Goal: Information Seeking & Learning: Learn about a topic

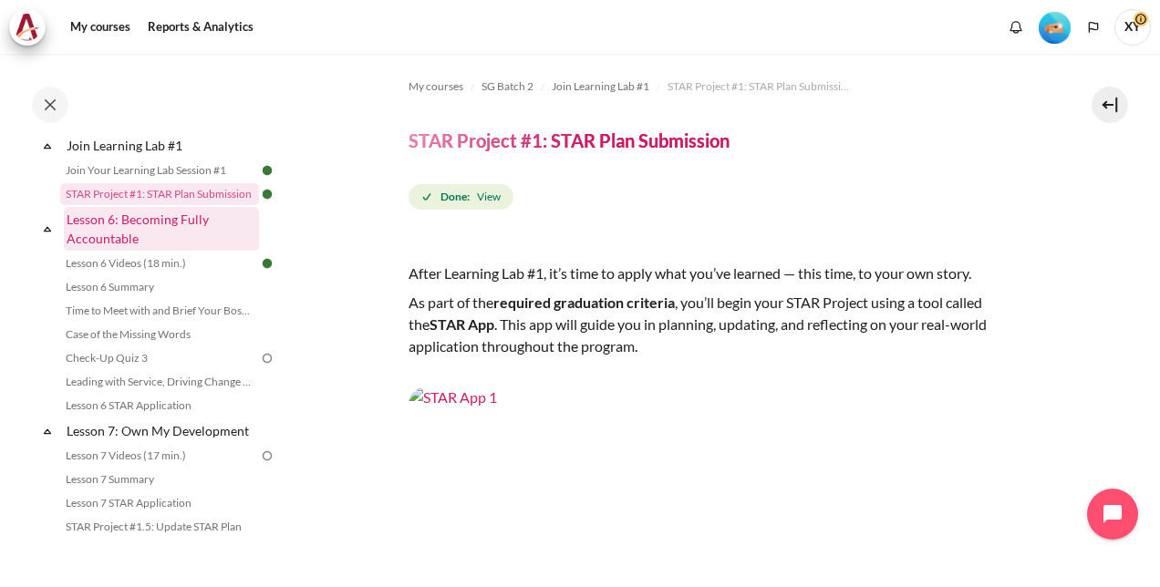
scroll to position [1003, 0]
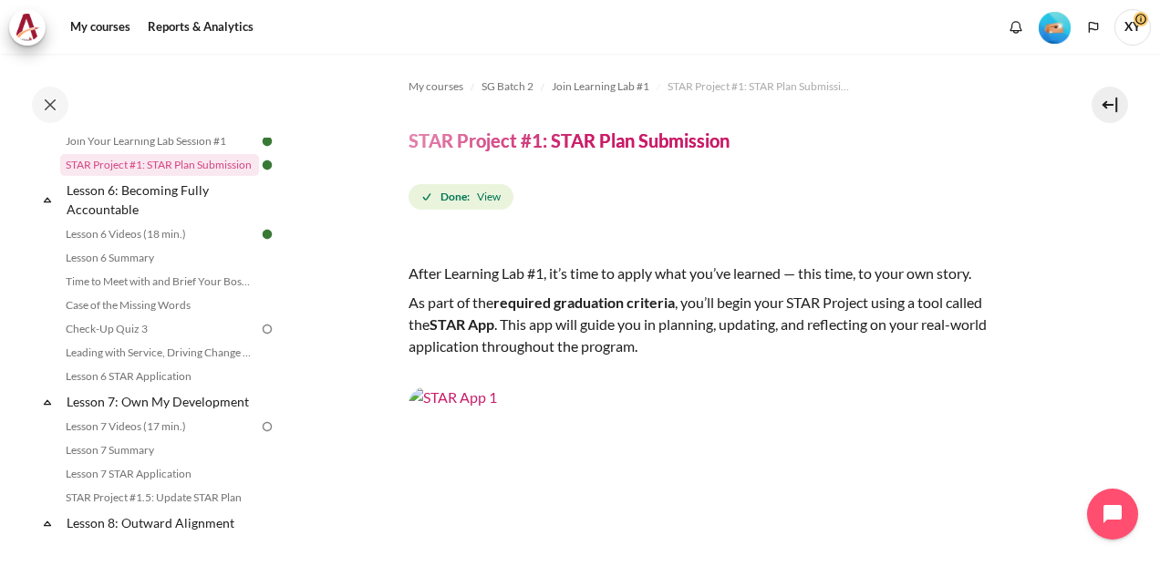
click at [259, 337] on img at bounding box center [267, 329] width 16 height 16
click at [202, 340] on link "Check-Up Quiz 3" at bounding box center [159, 329] width 199 height 22
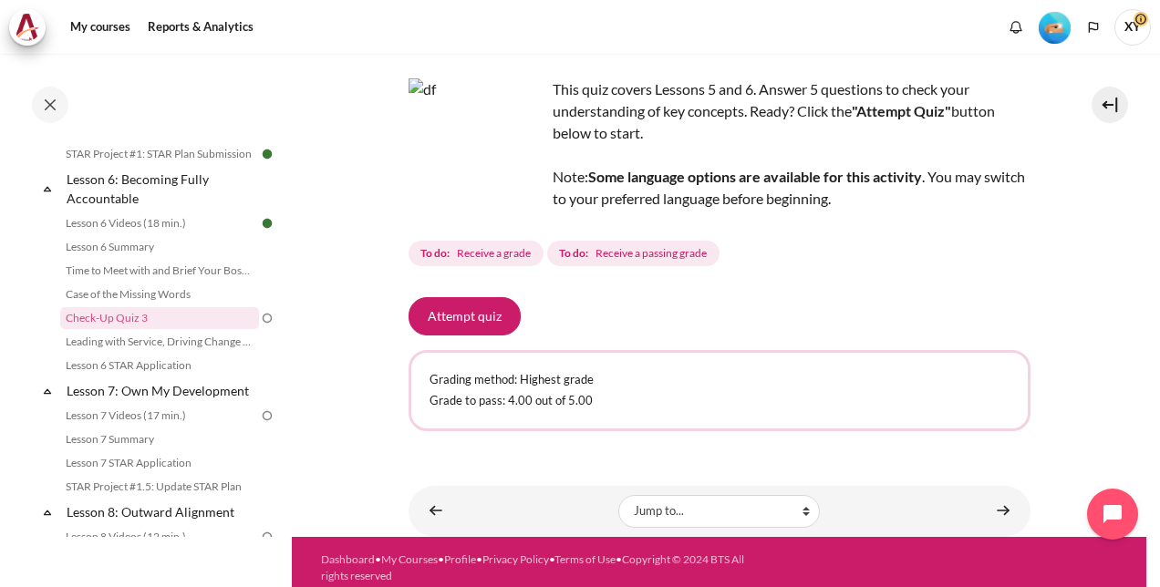
scroll to position [112, 0]
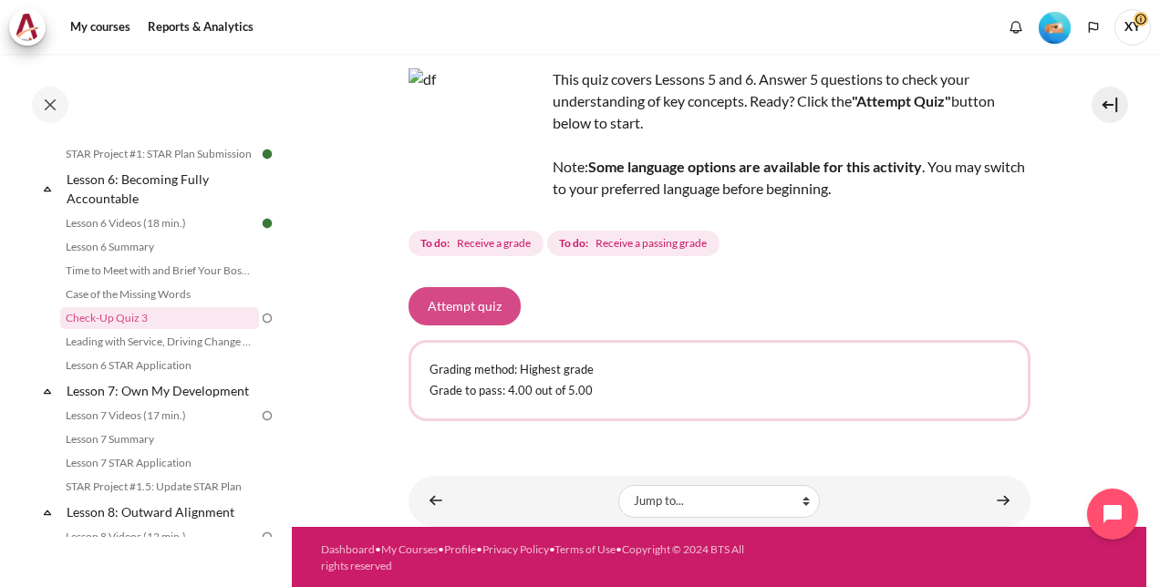
click at [464, 311] on button "Attempt quiz" at bounding box center [464, 306] width 112 height 38
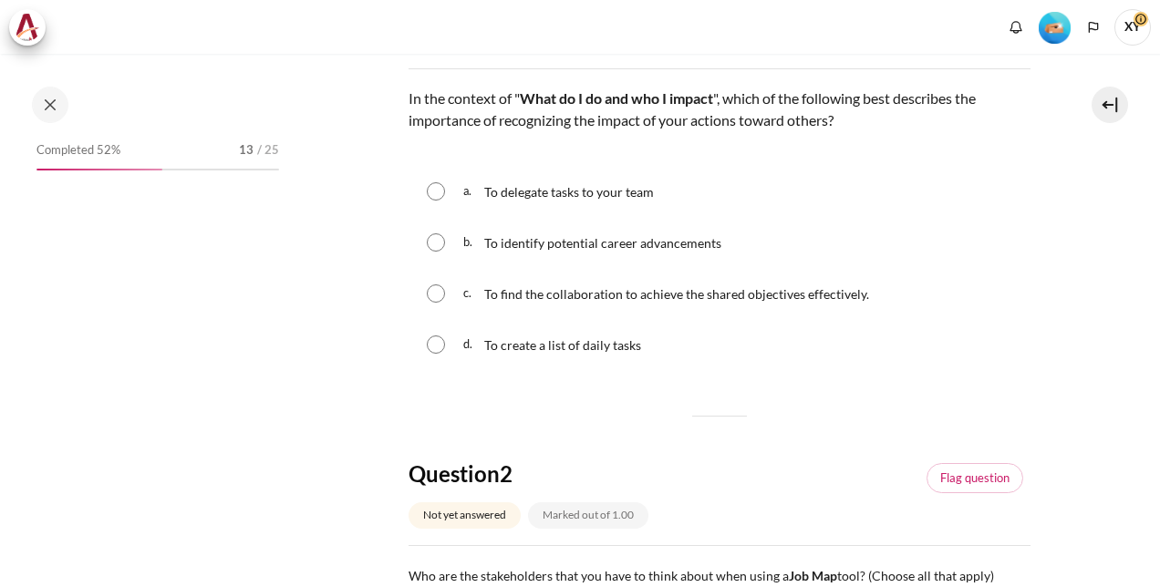
scroll to position [1014, 0]
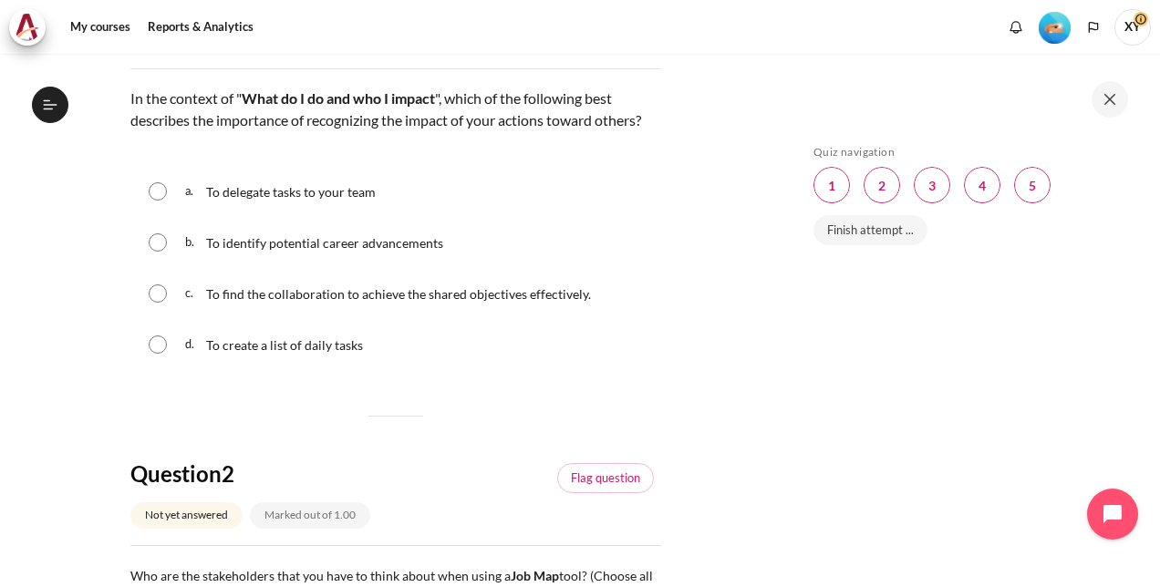
click at [151, 303] on input "Content" at bounding box center [158, 293] width 18 height 18
radio input "true"
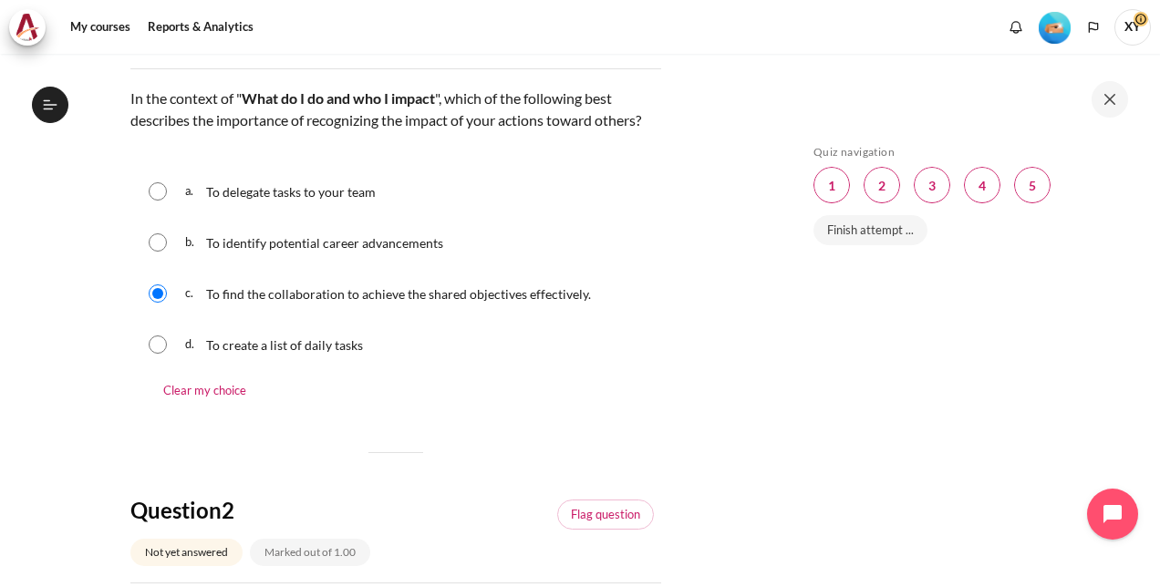
click at [150, 252] on input "Content" at bounding box center [158, 242] width 18 height 18
radio input "true"
click at [154, 201] on input "Content" at bounding box center [158, 191] width 18 height 18
radio input "true"
click at [159, 303] on input "Content" at bounding box center [158, 293] width 18 height 18
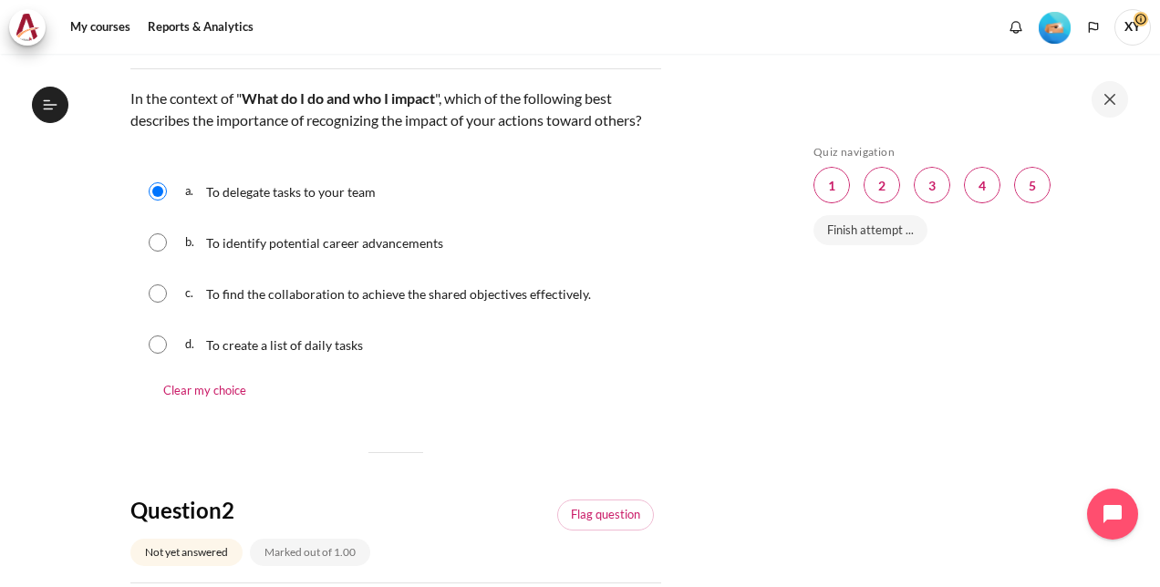
radio input "true"
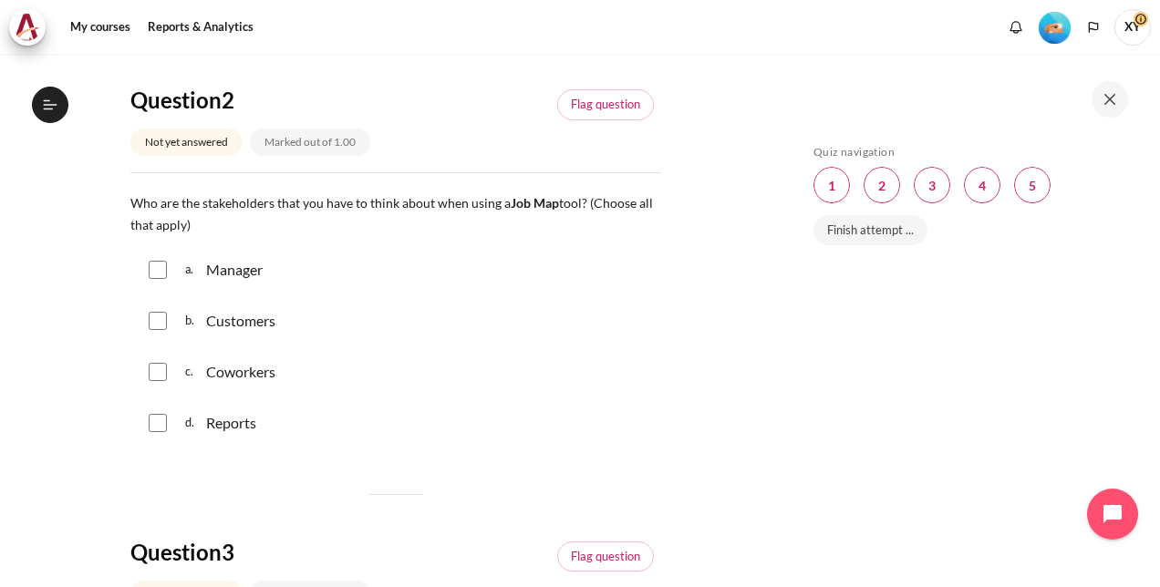
scroll to position [729, 0]
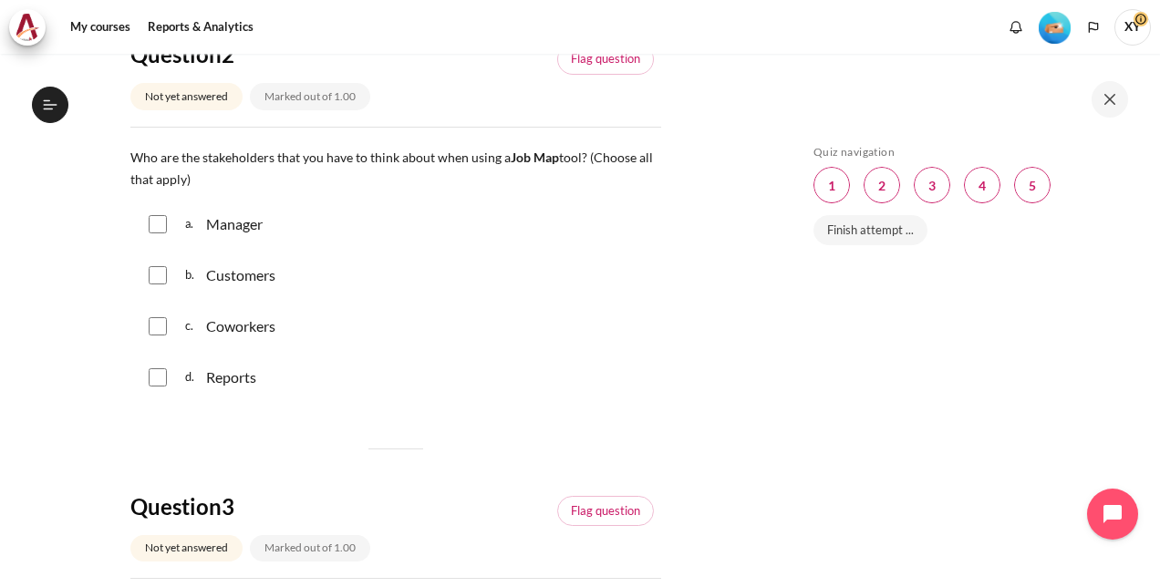
click at [157, 335] on input "Content" at bounding box center [158, 326] width 18 height 18
checkbox input "true"
click at [160, 284] on input "Content" at bounding box center [158, 275] width 18 height 18
checkbox input "true"
click at [162, 233] on input "Content" at bounding box center [158, 224] width 18 height 18
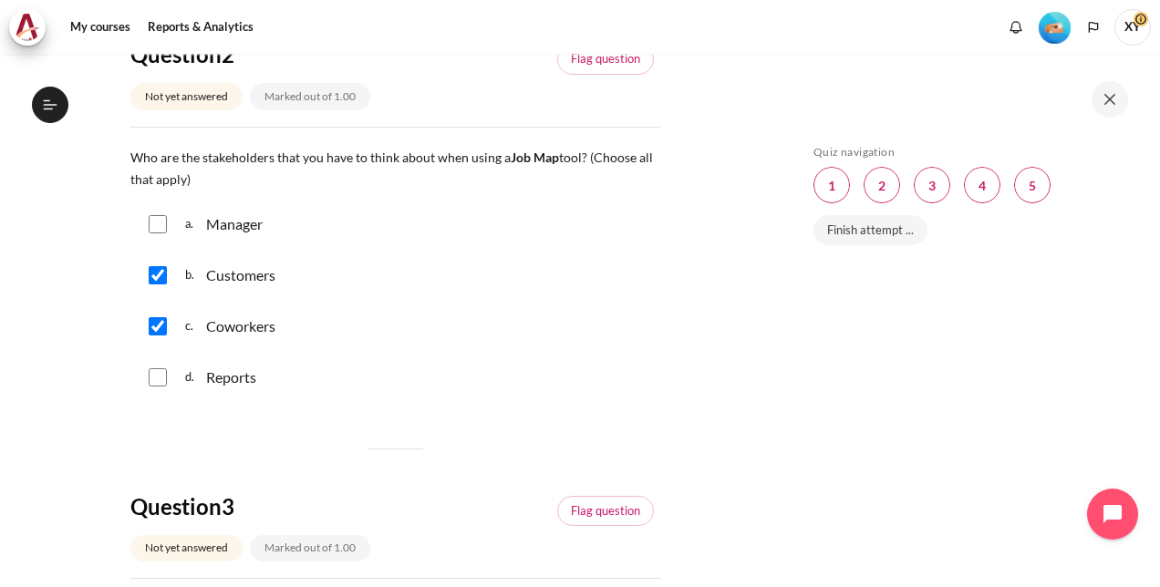
checkbox input "true"
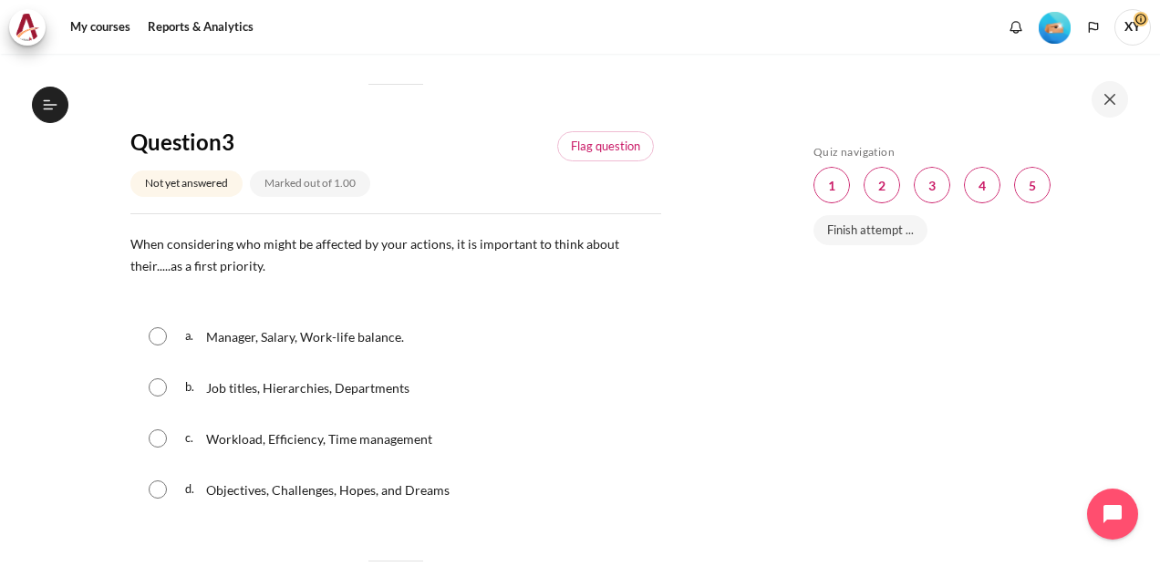
scroll to position [1185, 0]
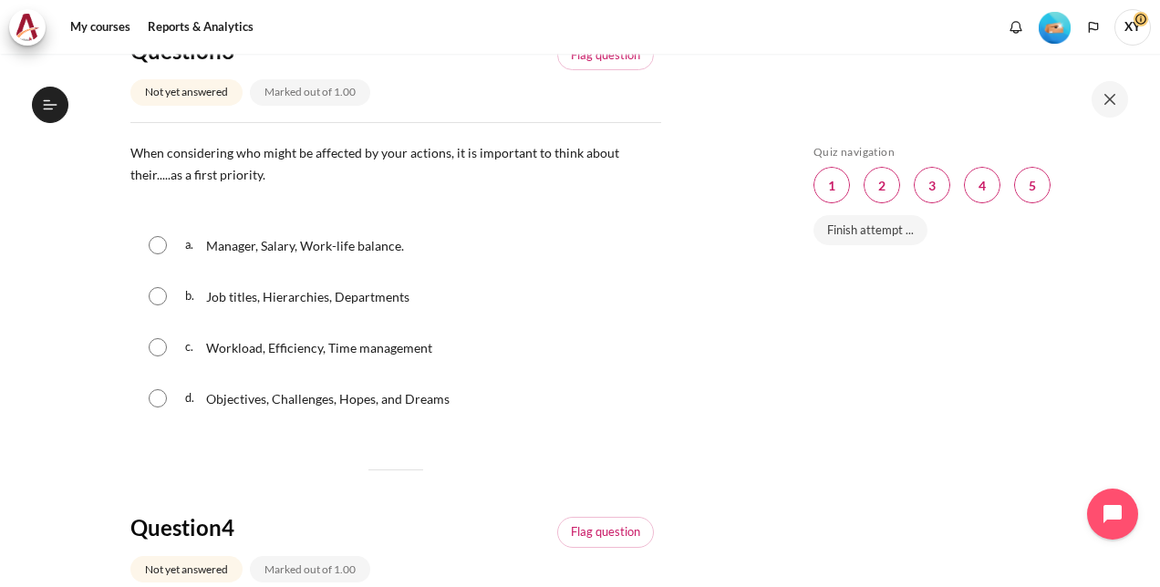
click at [152, 356] on input "Content" at bounding box center [158, 347] width 18 height 18
radio input "true"
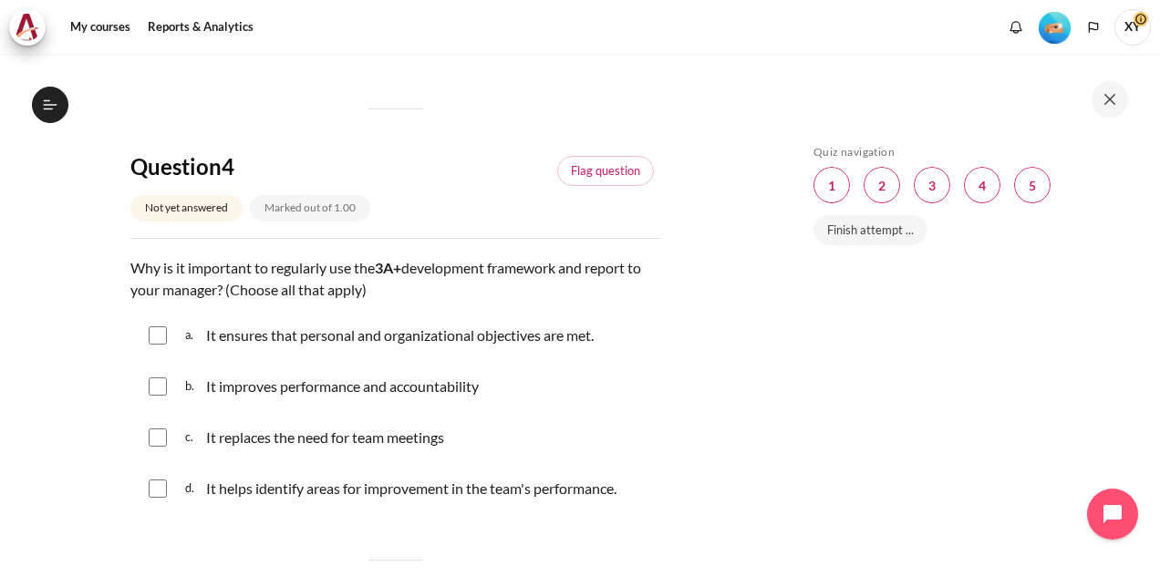
scroll to position [1641, 0]
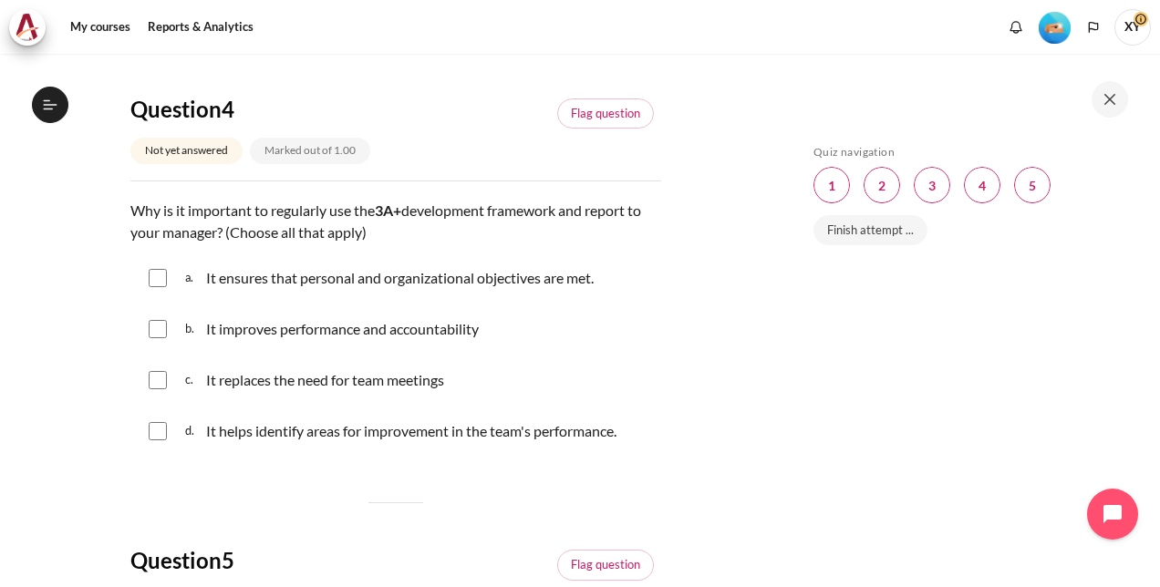
click at [159, 338] on input "Content" at bounding box center [158, 329] width 18 height 18
checkbox input "true"
click at [156, 440] on input "Content" at bounding box center [158, 431] width 18 height 18
checkbox input "true"
click at [162, 287] on input "Content" at bounding box center [158, 278] width 18 height 18
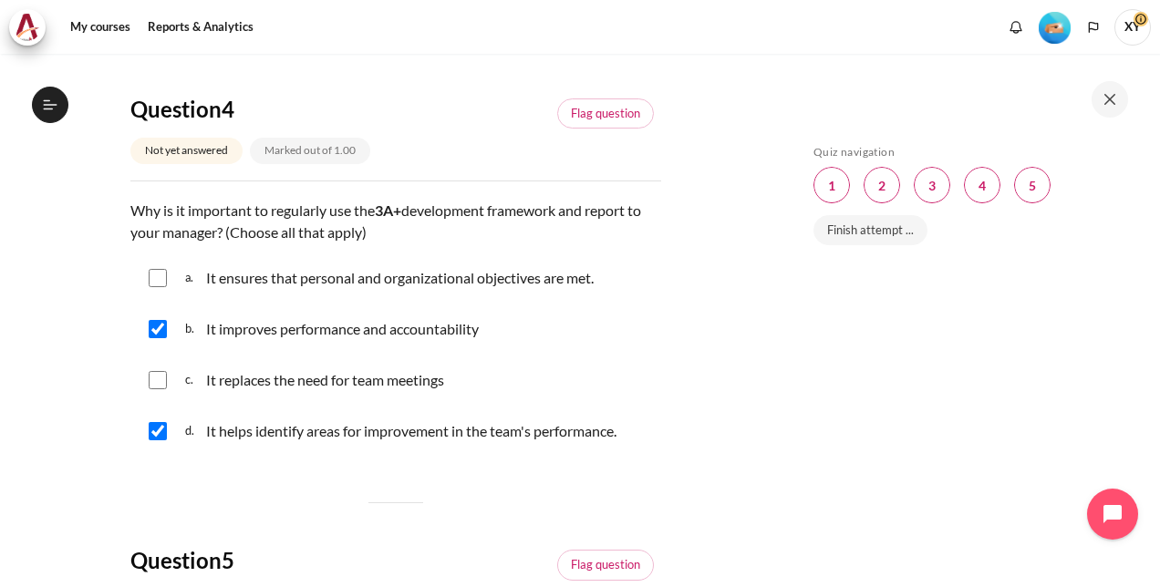
checkbox input "true"
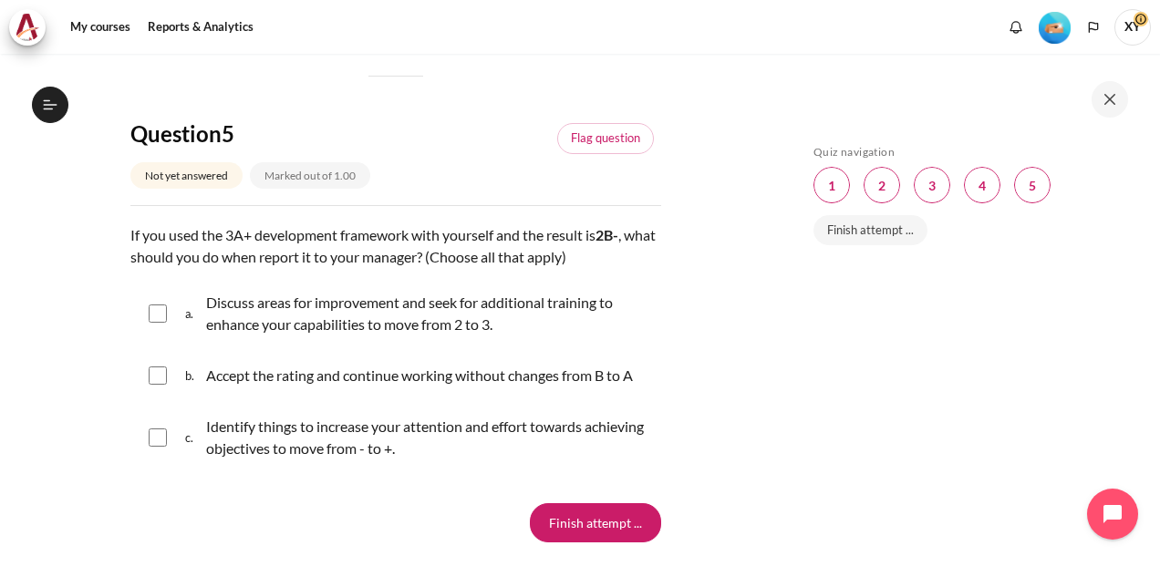
scroll to position [2097, 0]
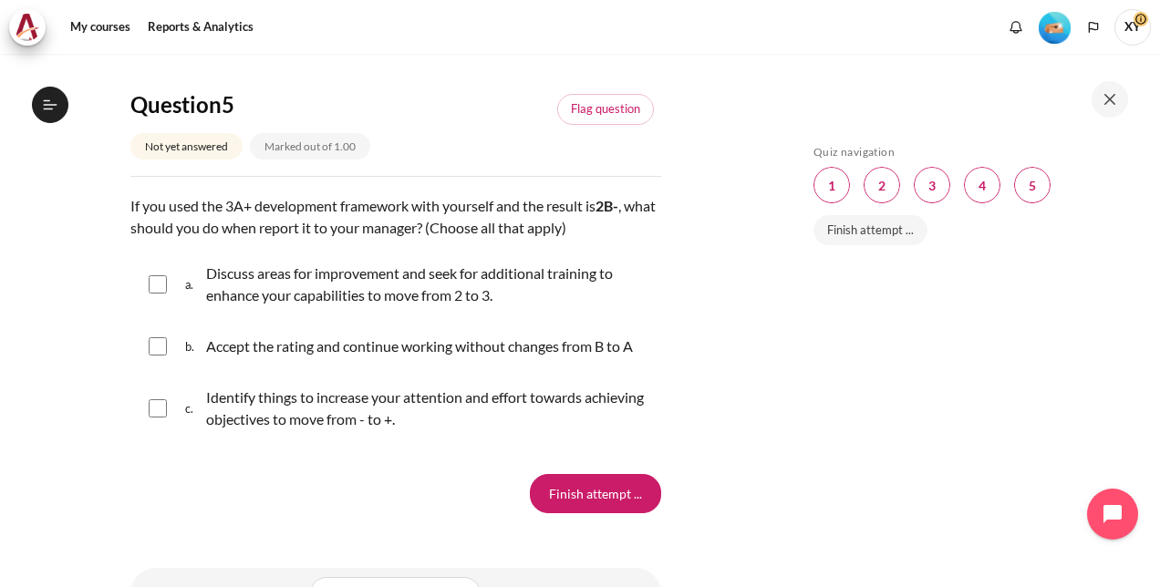
click at [151, 418] on input "Content" at bounding box center [158, 408] width 18 height 18
checkbox input "true"
click at [151, 294] on input "Content" at bounding box center [158, 284] width 18 height 18
checkbox input "true"
click at [574, 512] on input "Finish attempt ..." at bounding box center [595, 493] width 131 height 38
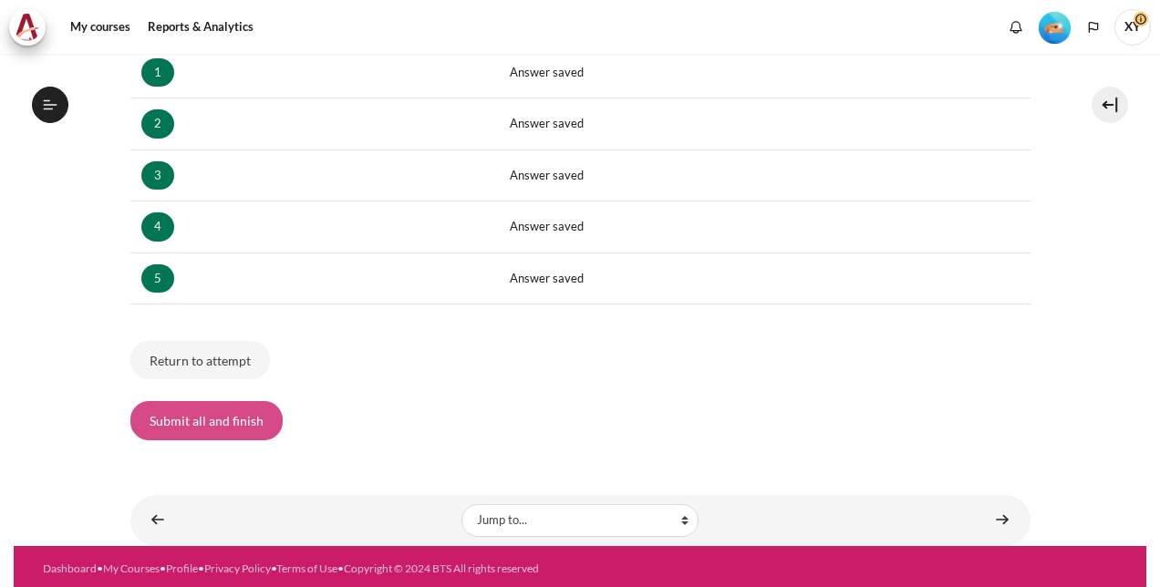
scroll to position [1014, 0]
click at [225, 419] on button "Submit all and finish" at bounding box center [206, 420] width 152 height 38
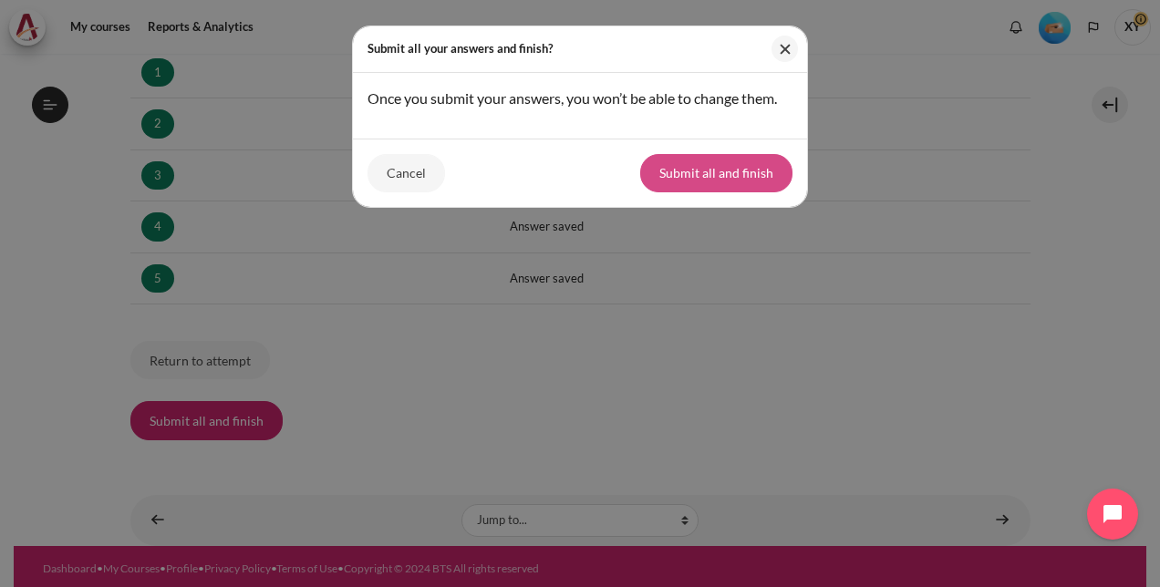
click at [706, 172] on button "Submit all and finish" at bounding box center [716, 173] width 152 height 38
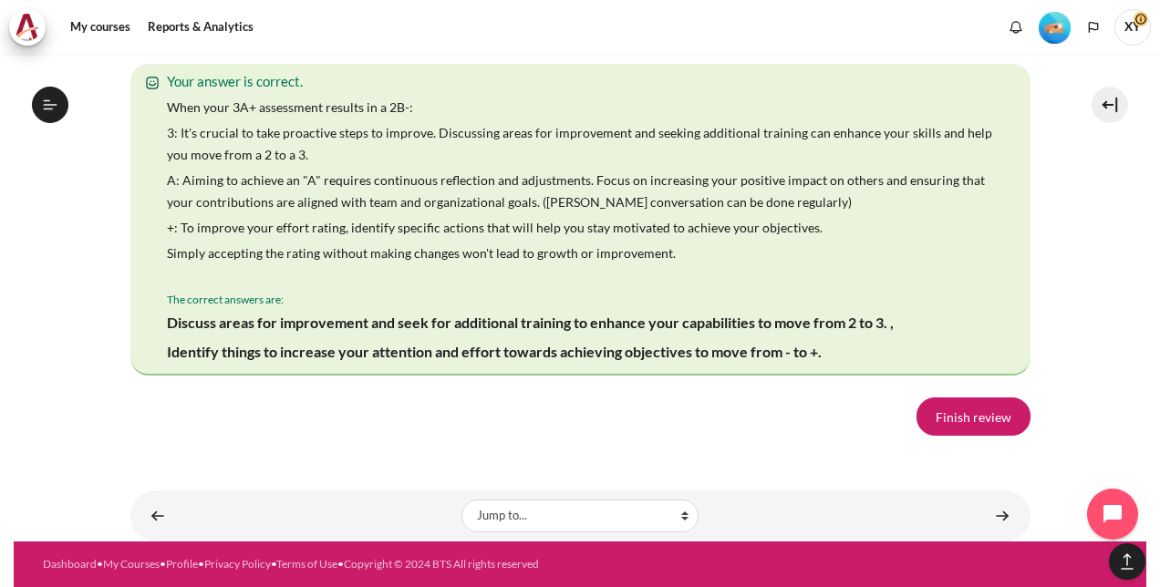
scroll to position [3598, 0]
click at [955, 425] on link "Finish review" at bounding box center [973, 416] width 114 height 38
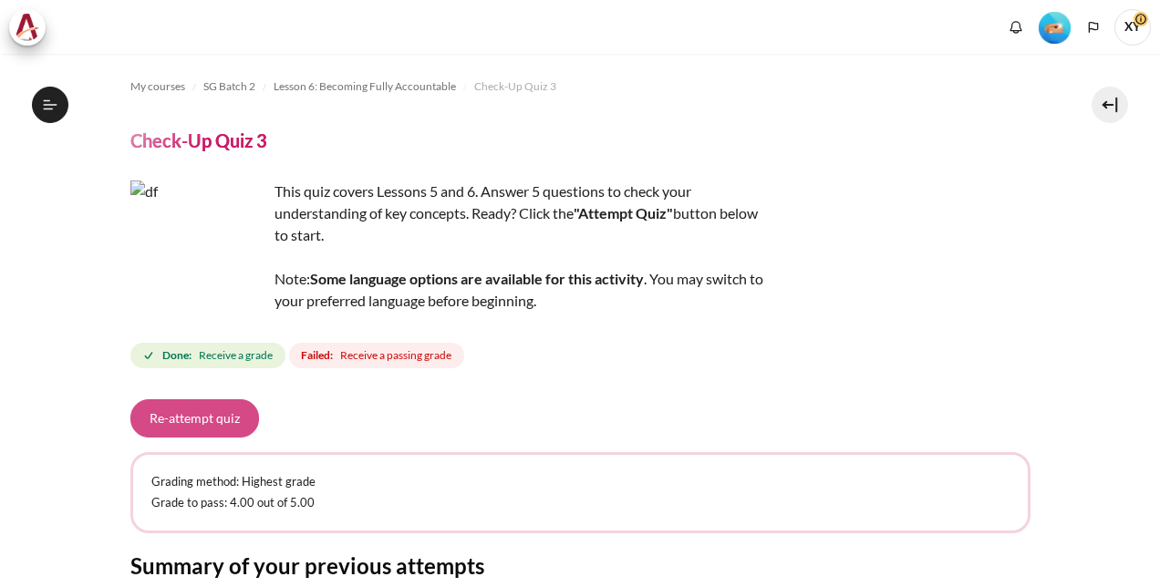
scroll to position [1014, 0]
click at [205, 418] on button "Re-attempt quiz" at bounding box center [194, 418] width 129 height 38
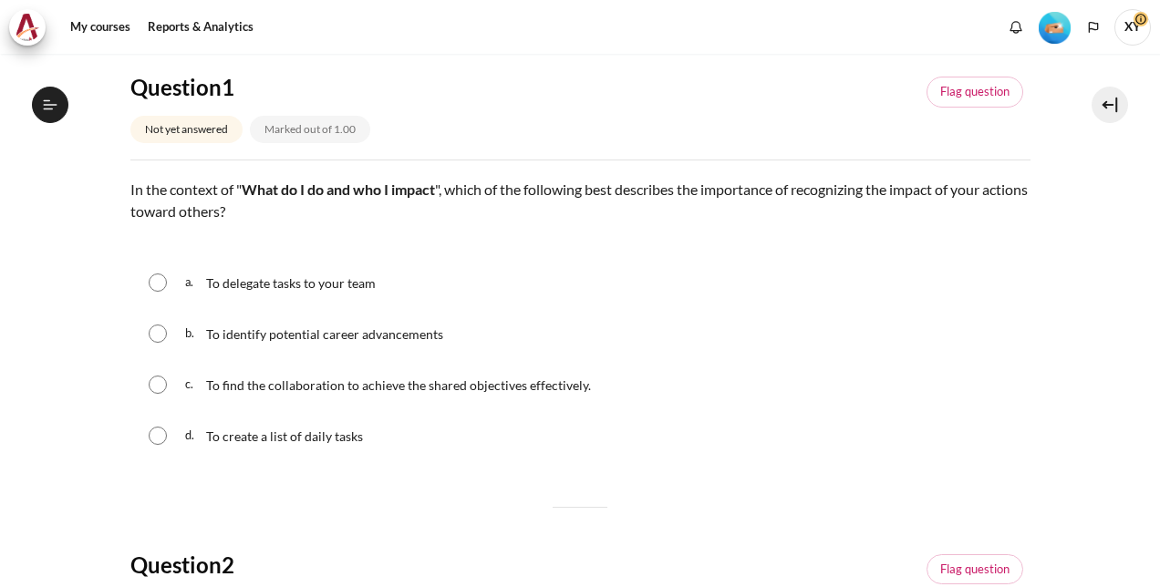
scroll to position [1014, 0]
click at [159, 384] on input "Content" at bounding box center [158, 385] width 18 height 18
radio input "true"
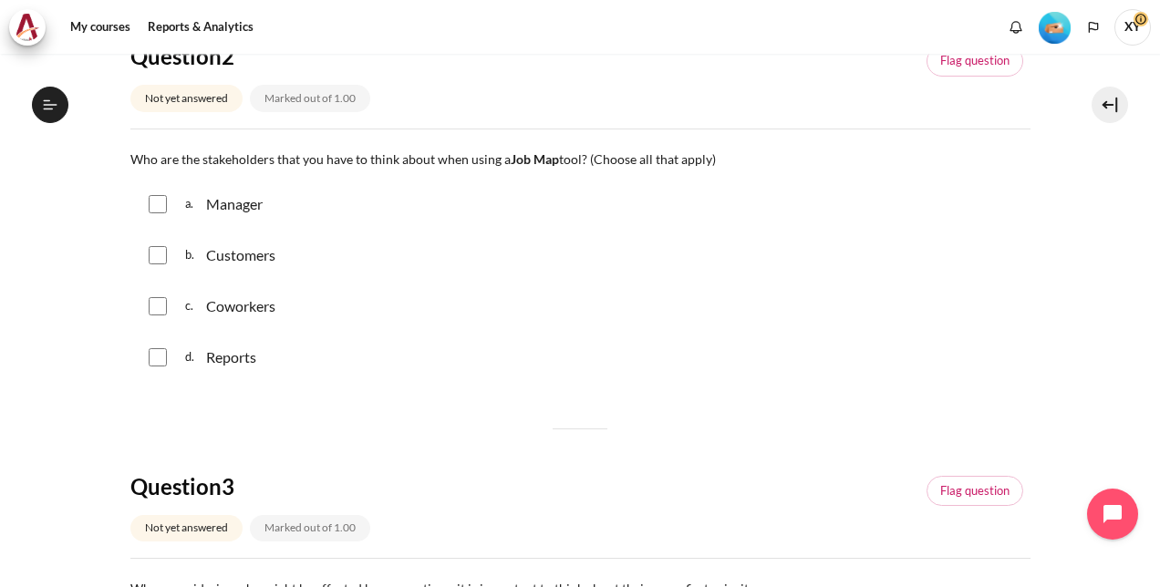
scroll to position [729, 0]
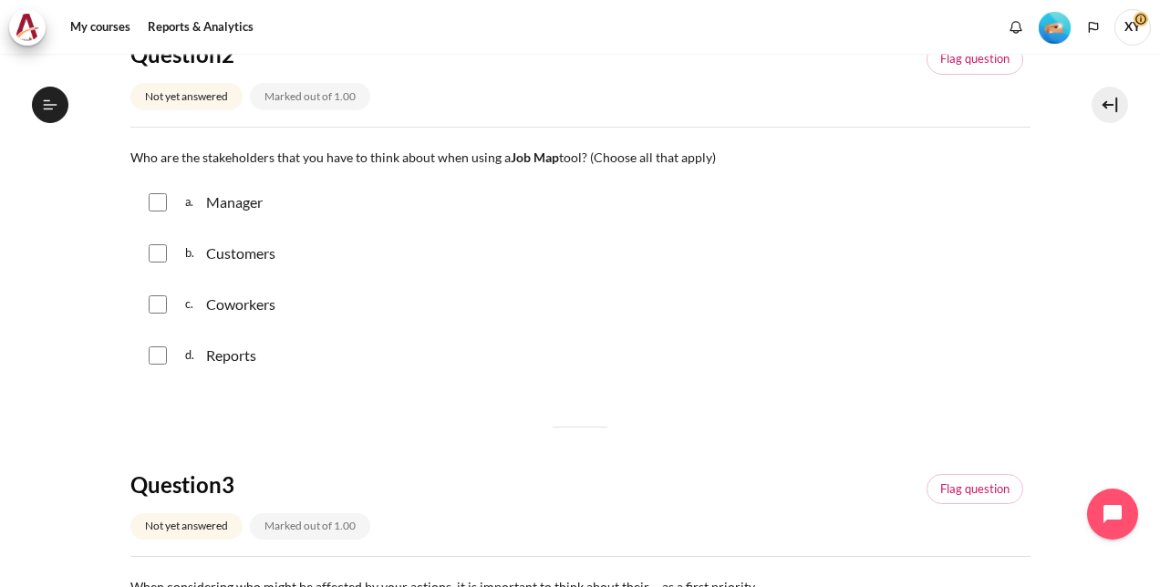
click at [154, 204] on input "Content" at bounding box center [158, 202] width 18 height 18
checkbox input "true"
click at [160, 244] on input "Content" at bounding box center [158, 253] width 18 height 18
checkbox input "true"
click at [151, 304] on input "Content" at bounding box center [158, 304] width 18 height 18
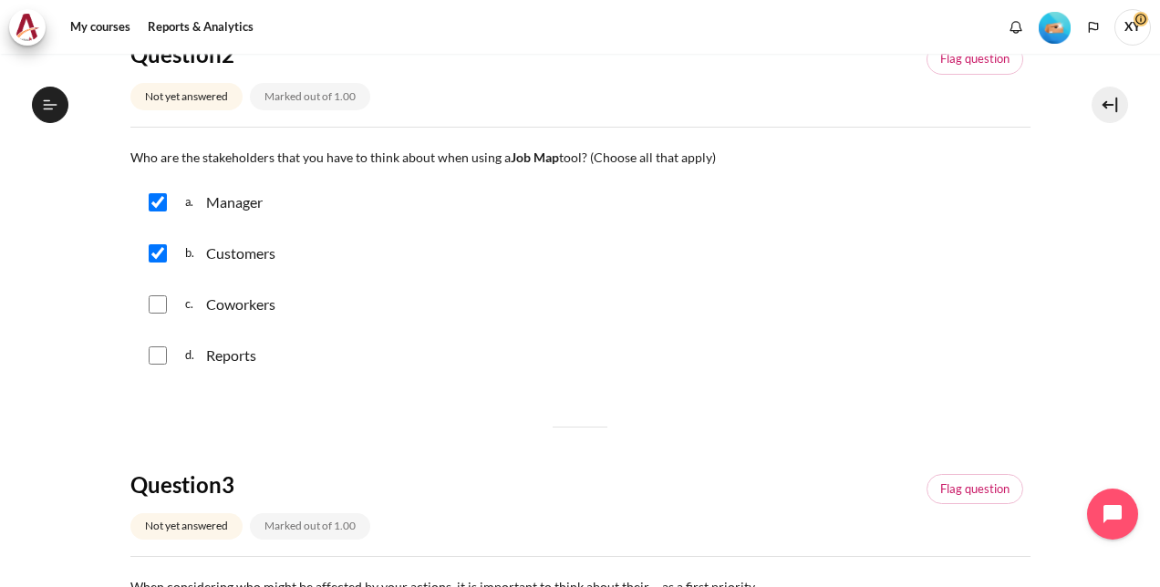
checkbox input "true"
click at [156, 357] on input "Content" at bounding box center [158, 355] width 18 height 18
checkbox input "true"
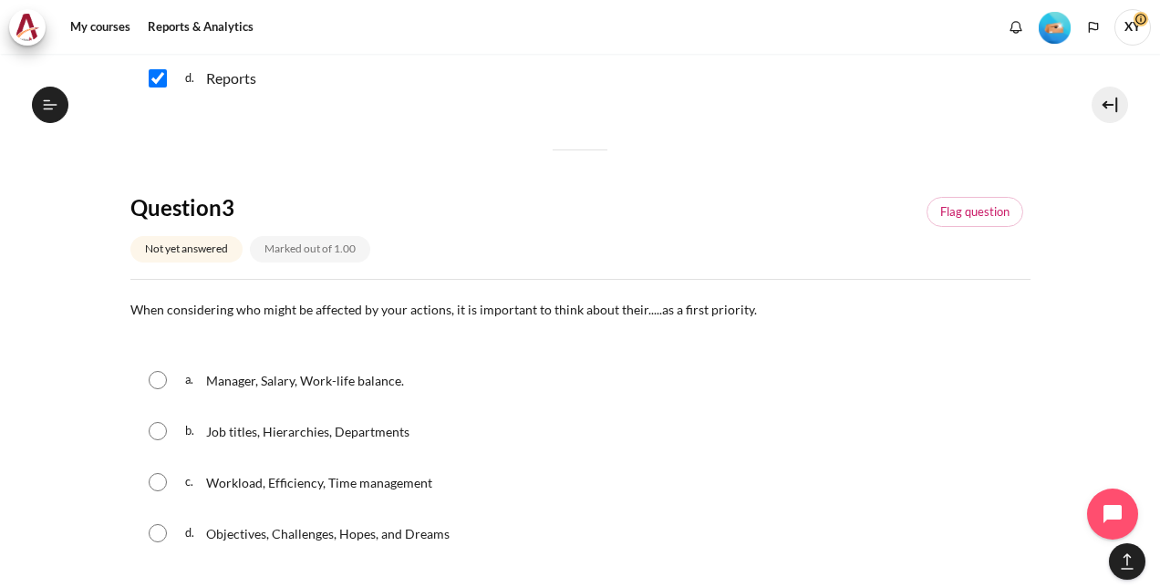
scroll to position [1185, 0]
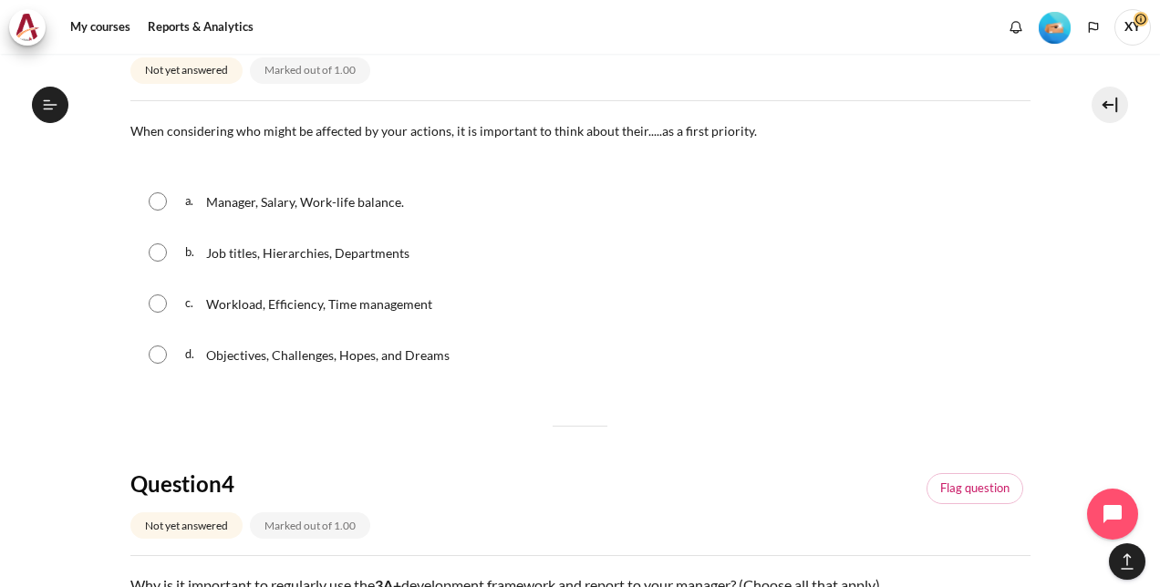
click at [157, 356] on input "Content" at bounding box center [158, 355] width 18 height 18
radio input "true"
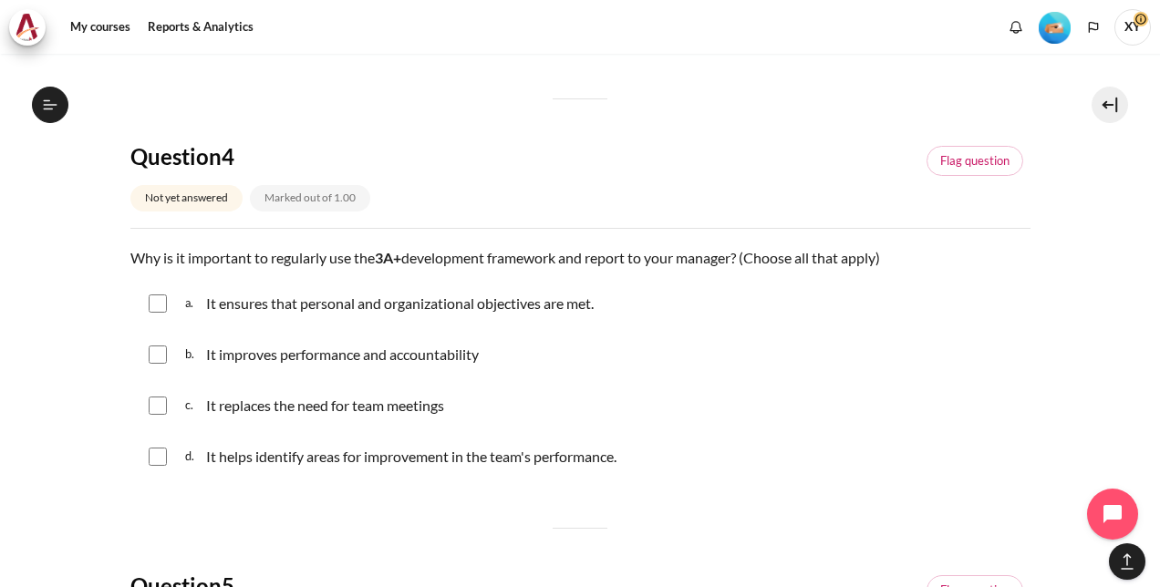
scroll to position [1732, 0]
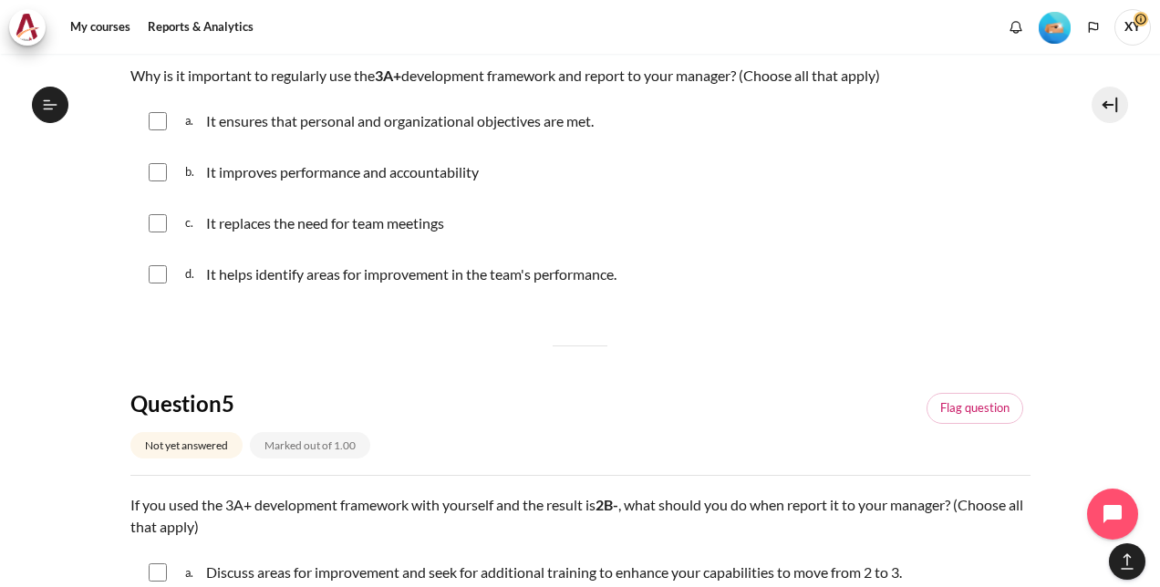
click at [153, 124] on input "Content" at bounding box center [158, 121] width 18 height 18
checkbox input "true"
click at [151, 170] on input "Content" at bounding box center [158, 172] width 18 height 18
checkbox input "true"
click at [161, 268] on input "Content" at bounding box center [158, 274] width 18 height 18
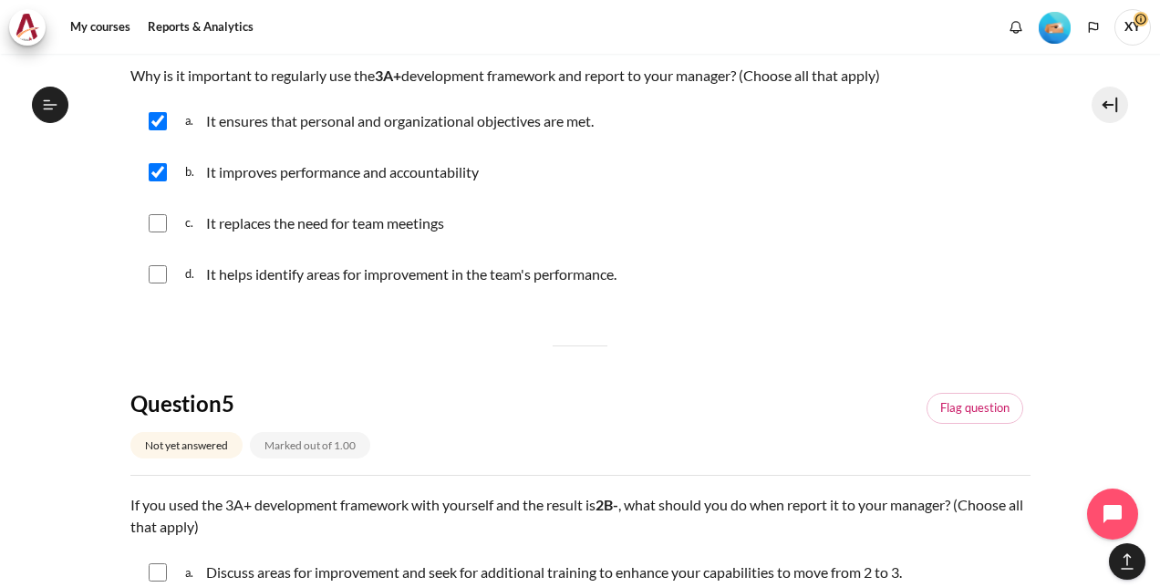
checkbox input "true"
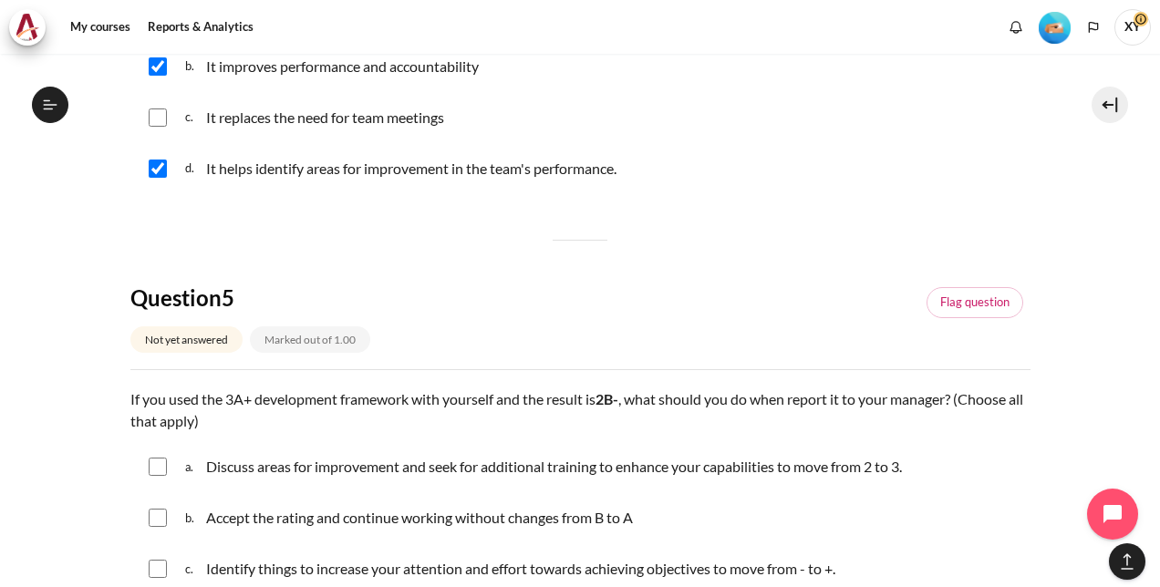
scroll to position [2061, 0]
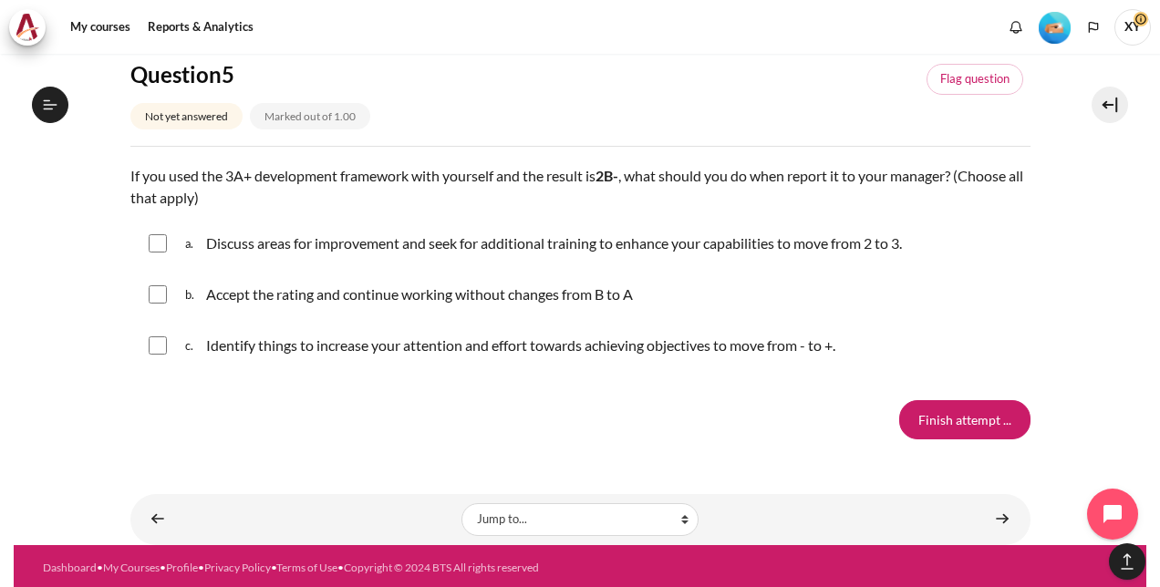
click at [159, 237] on input "Content" at bounding box center [158, 243] width 18 height 18
checkbox input "true"
click at [155, 344] on input "Content" at bounding box center [158, 345] width 18 height 18
checkbox input "true"
click at [950, 423] on input "Finish attempt ..." at bounding box center [964, 419] width 131 height 38
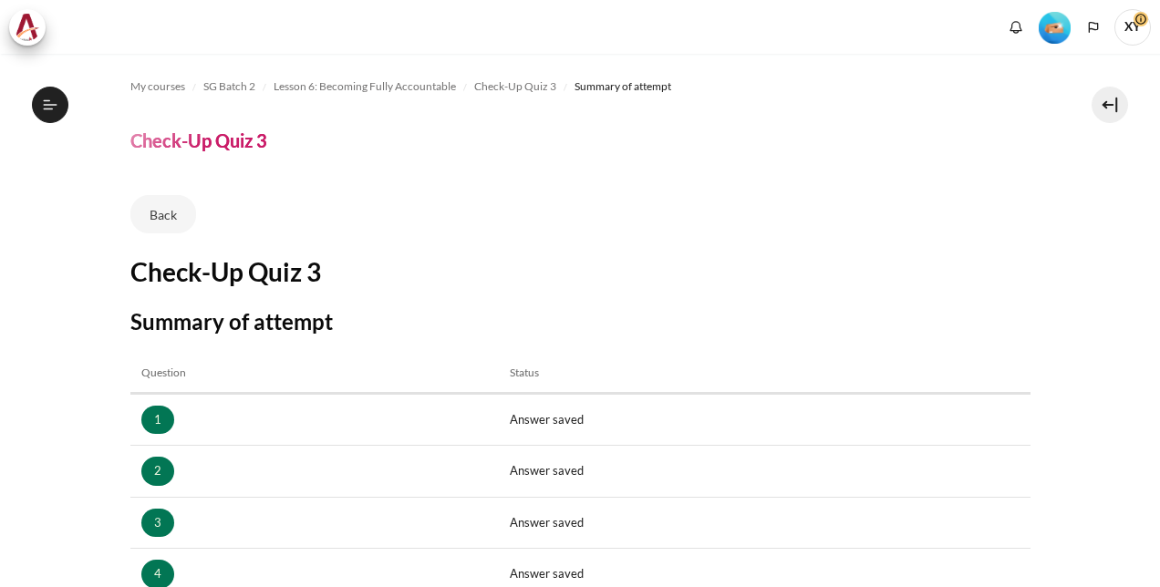
scroll to position [347, 0]
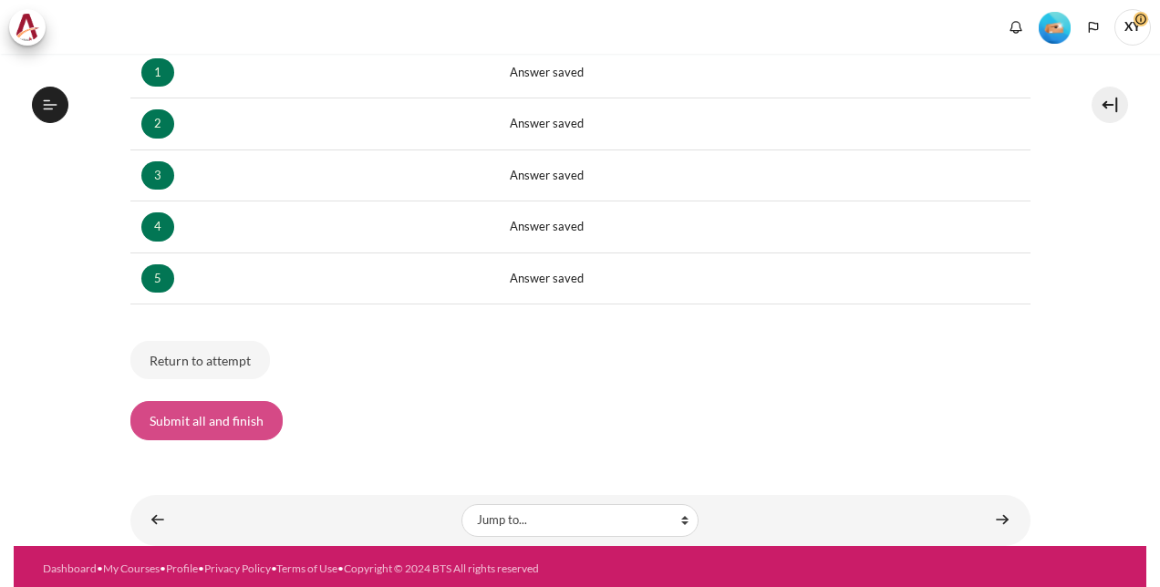
click at [181, 409] on button "Submit all and finish" at bounding box center [206, 420] width 152 height 38
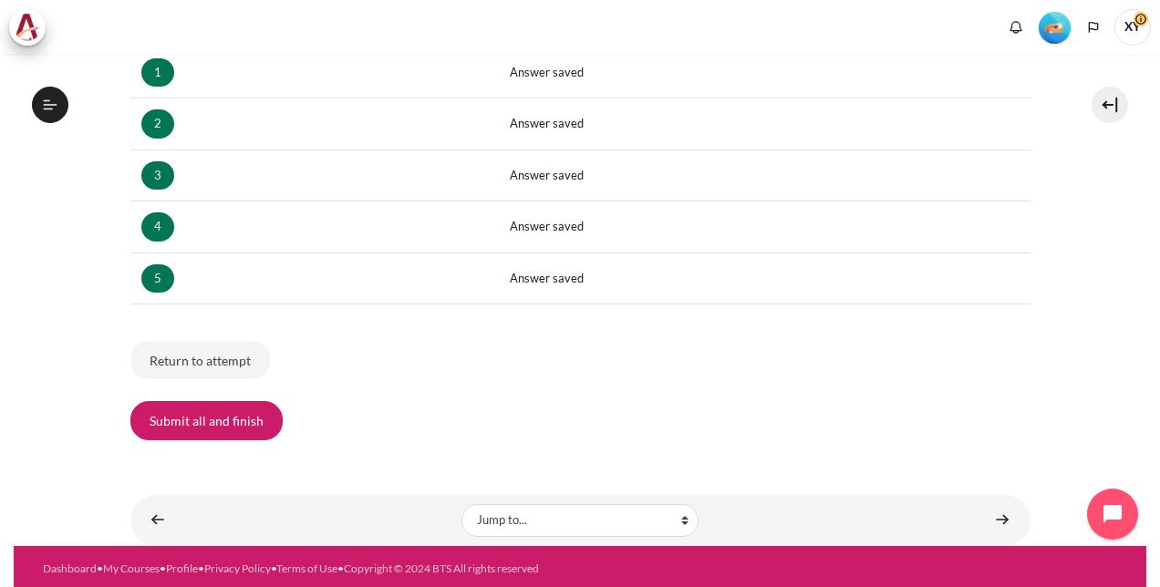
scroll to position [1014, 0]
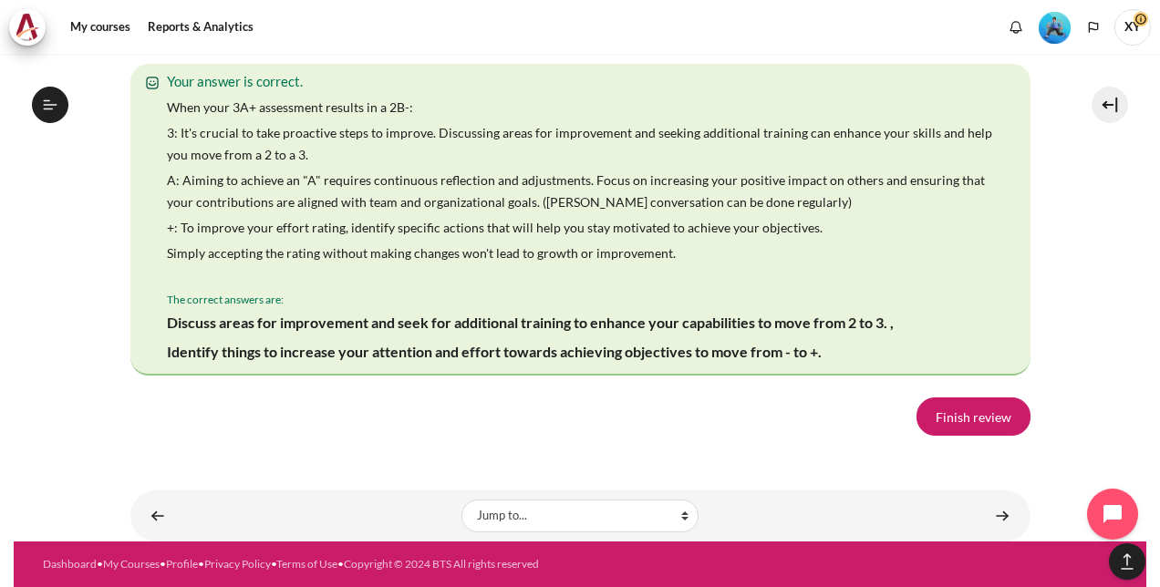
scroll to position [3582, 0]
click at [955, 423] on link "Finish review" at bounding box center [973, 416] width 114 height 38
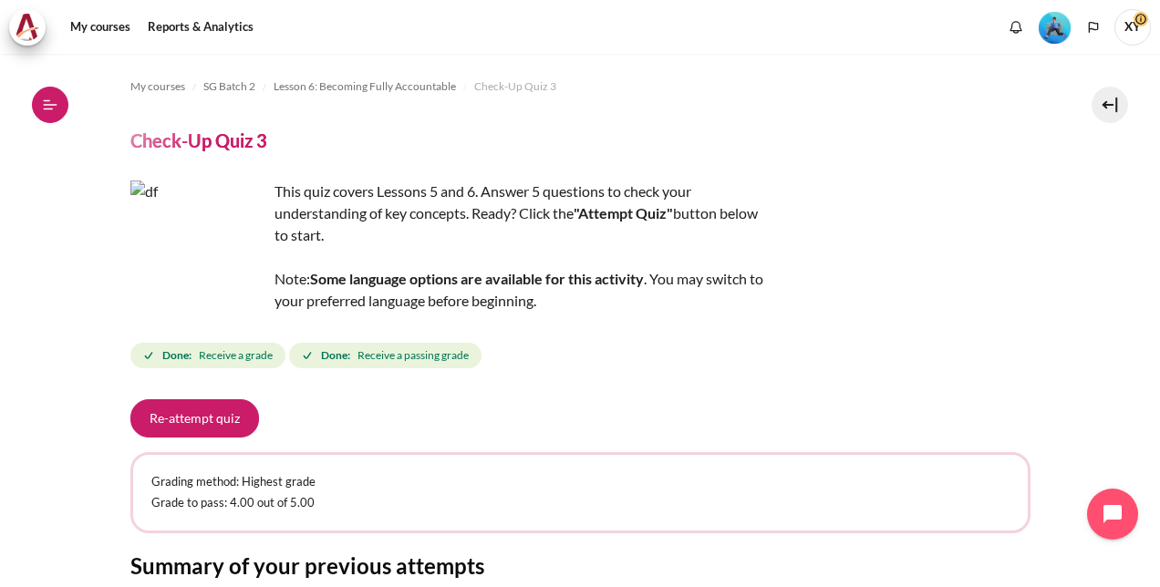
scroll to position [1014, 0]
click at [57, 98] on icon at bounding box center [50, 105] width 16 height 16
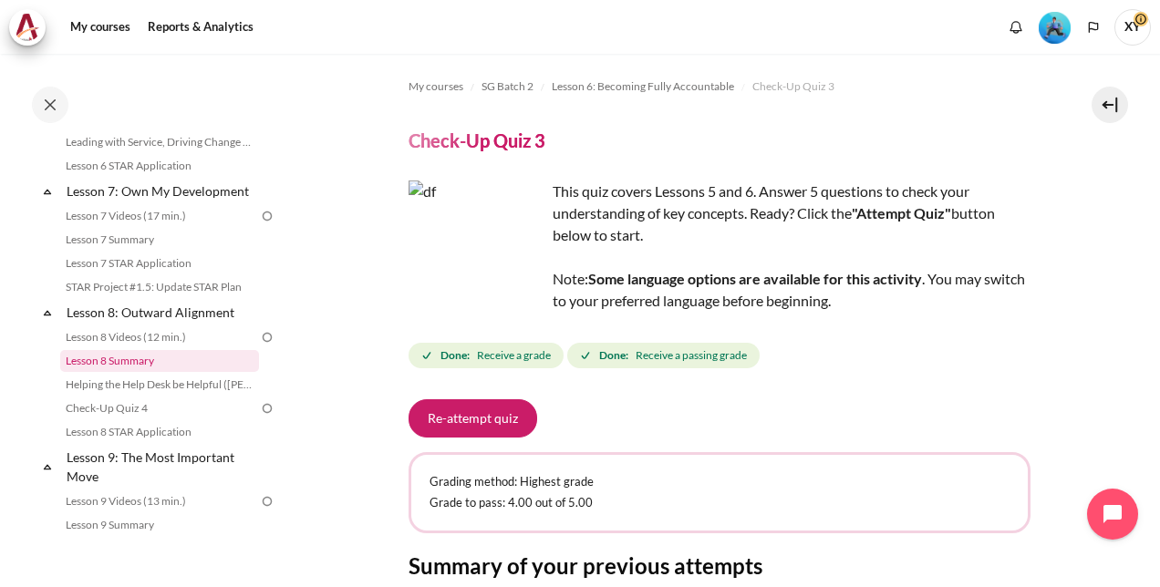
scroll to position [1185, 0]
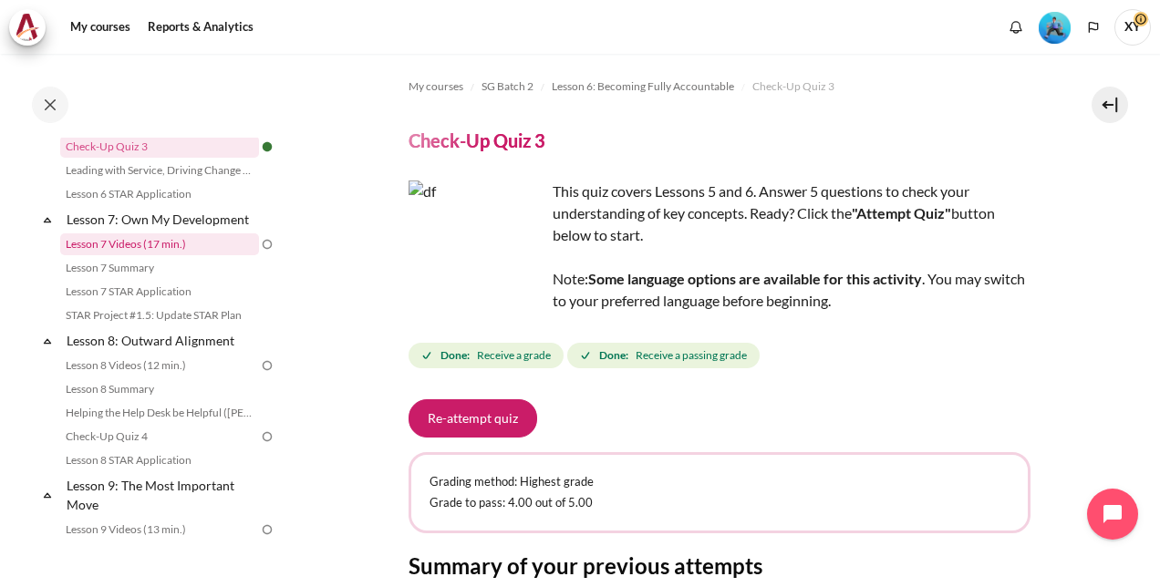
click at [183, 255] on link "Lesson 7 Videos (17 min.)" at bounding box center [159, 244] width 199 height 22
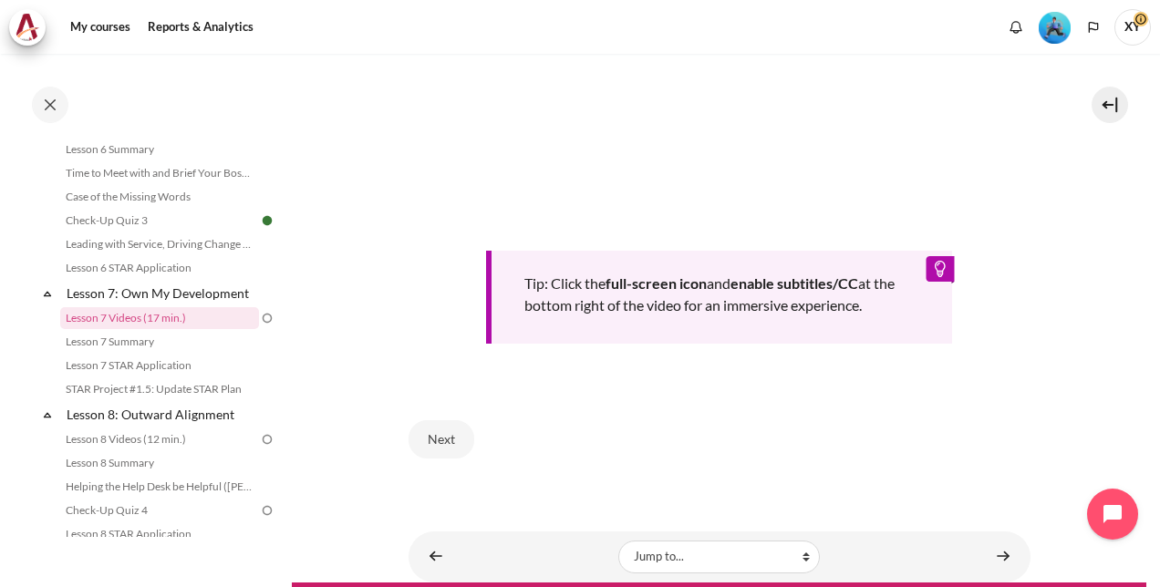
scroll to position [800, 0]
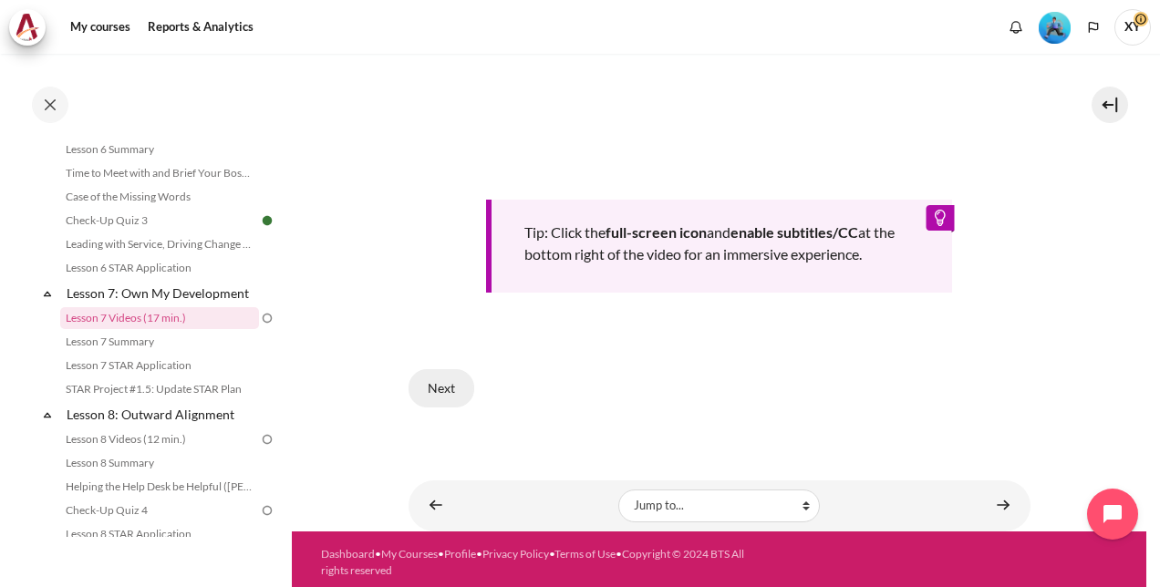
click at [435, 378] on button "Next" at bounding box center [441, 388] width 66 height 38
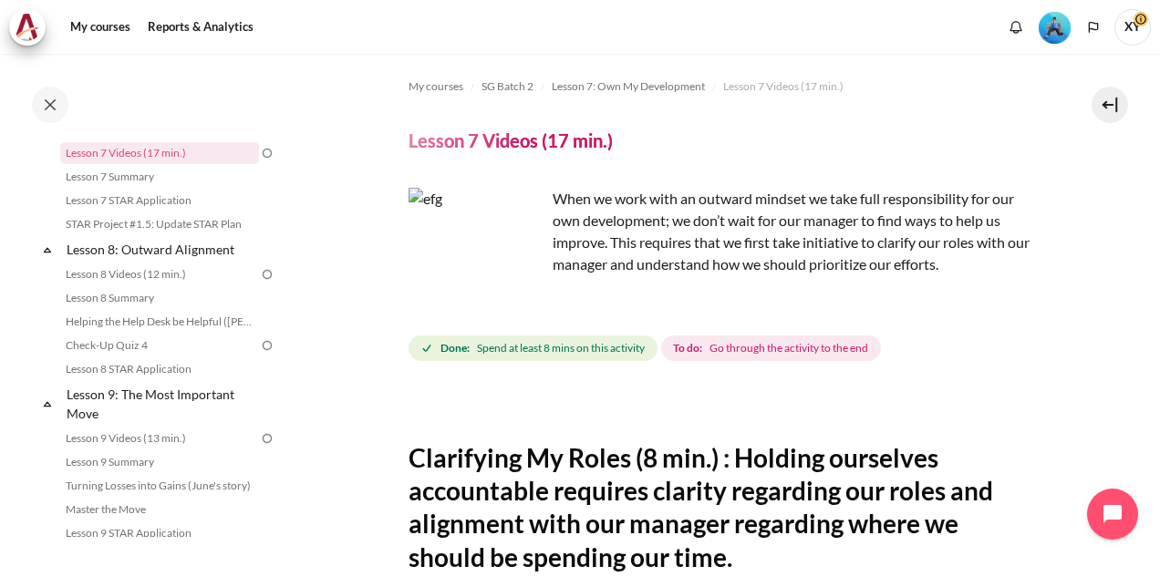
scroll to position [1094, 0]
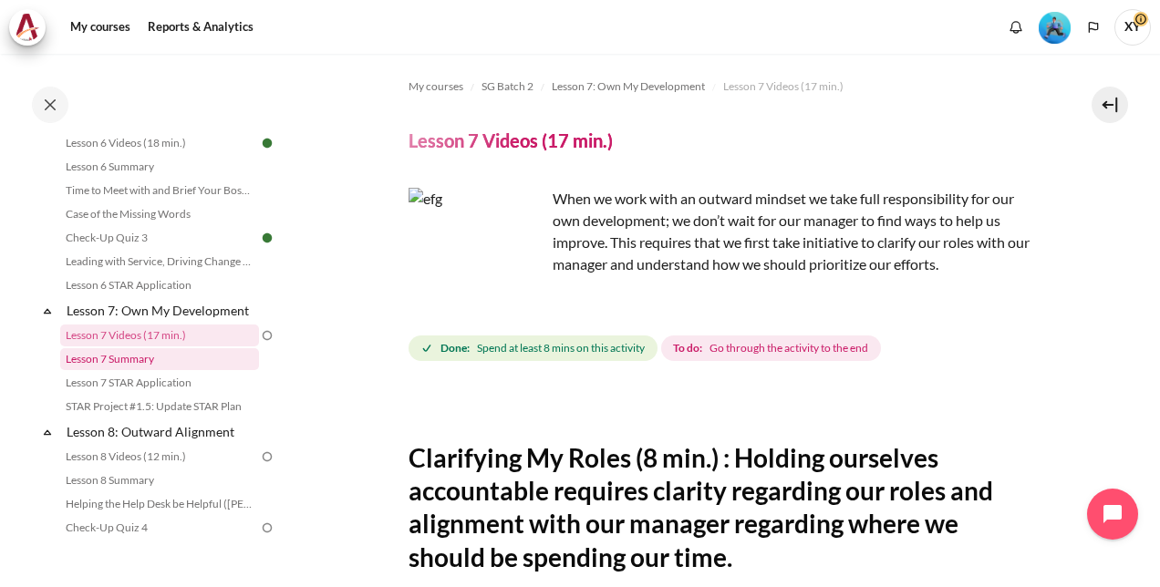
click at [122, 370] on link "Lesson 7 Summary" at bounding box center [159, 359] width 199 height 22
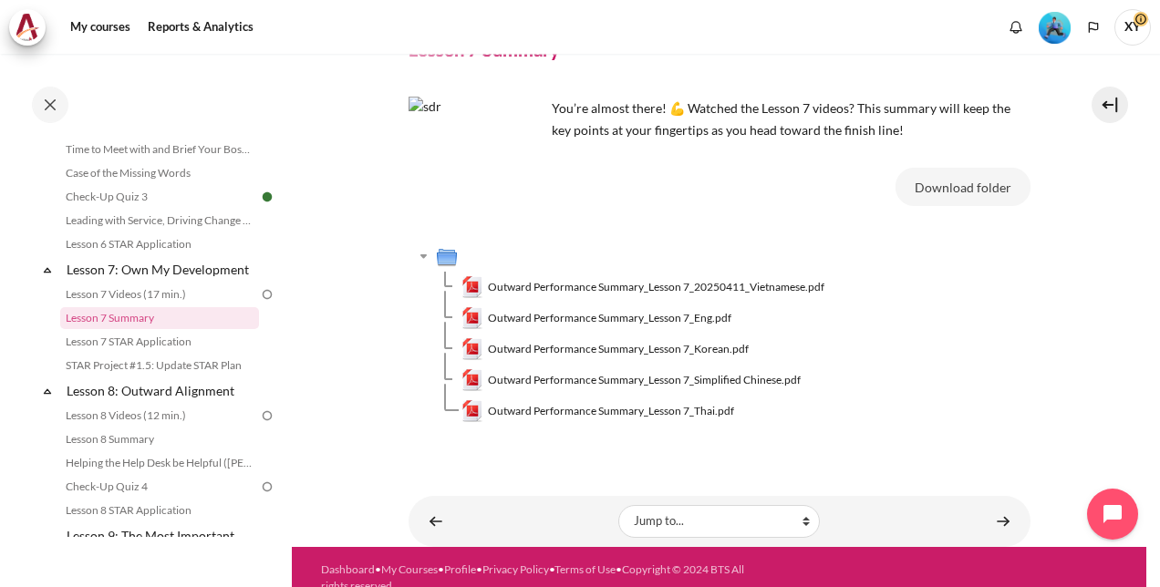
scroll to position [112, 0]
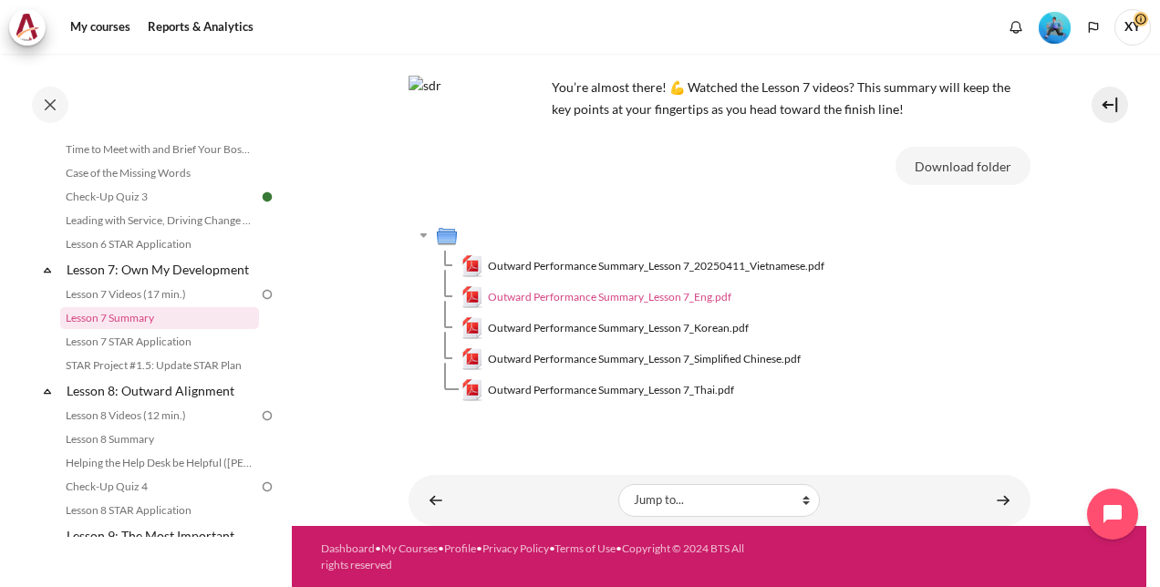
click at [662, 296] on span "Outward Performance Summary_Lesson 7_Eng.pdf" at bounding box center [609, 297] width 243 height 16
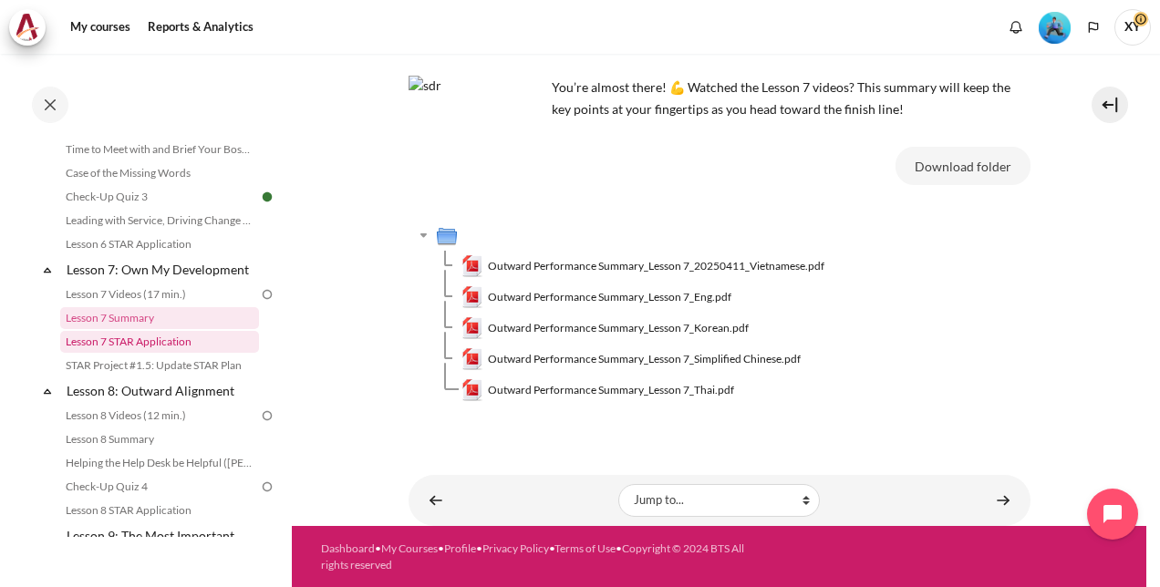
click at [164, 353] on link "Lesson 7 STAR Application" at bounding box center [159, 342] width 199 height 22
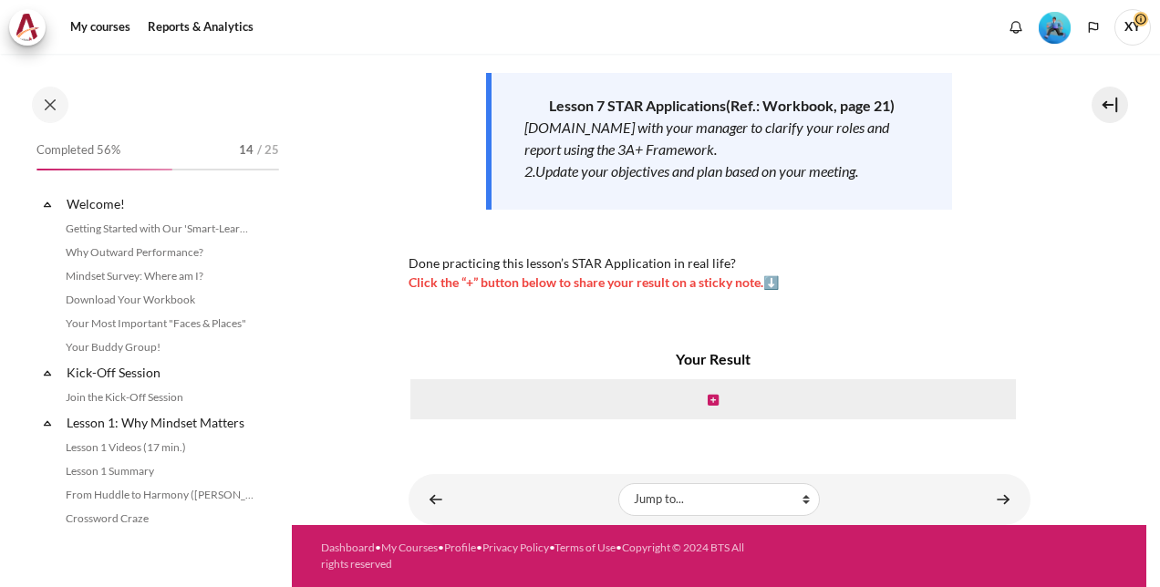
scroll to position [1159, 0]
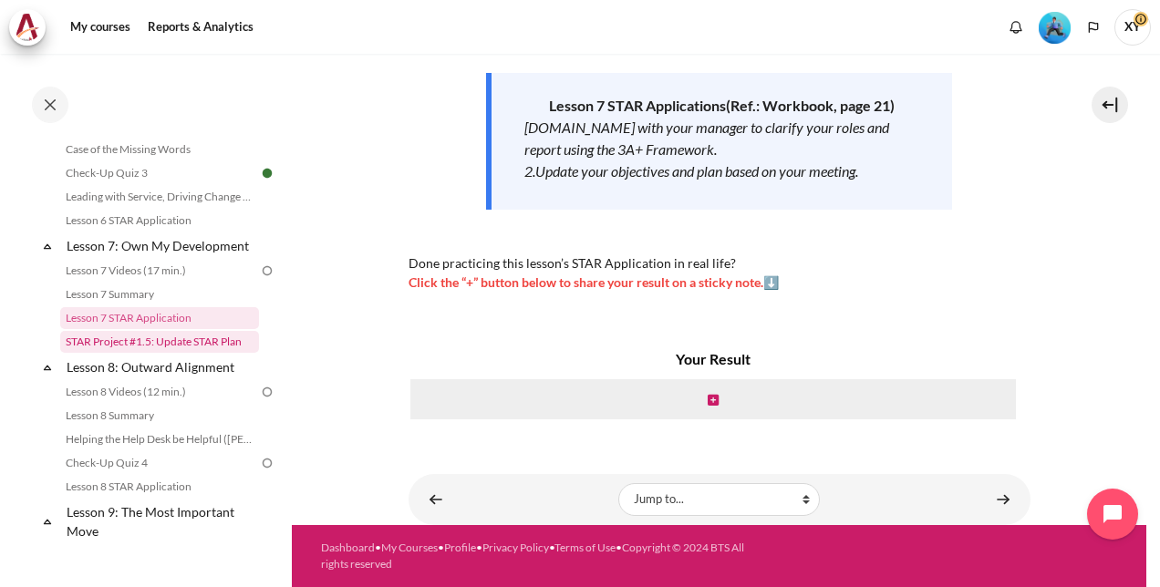
click at [187, 353] on link "STAR Project #1.5: Update STAR Plan" at bounding box center [159, 342] width 199 height 22
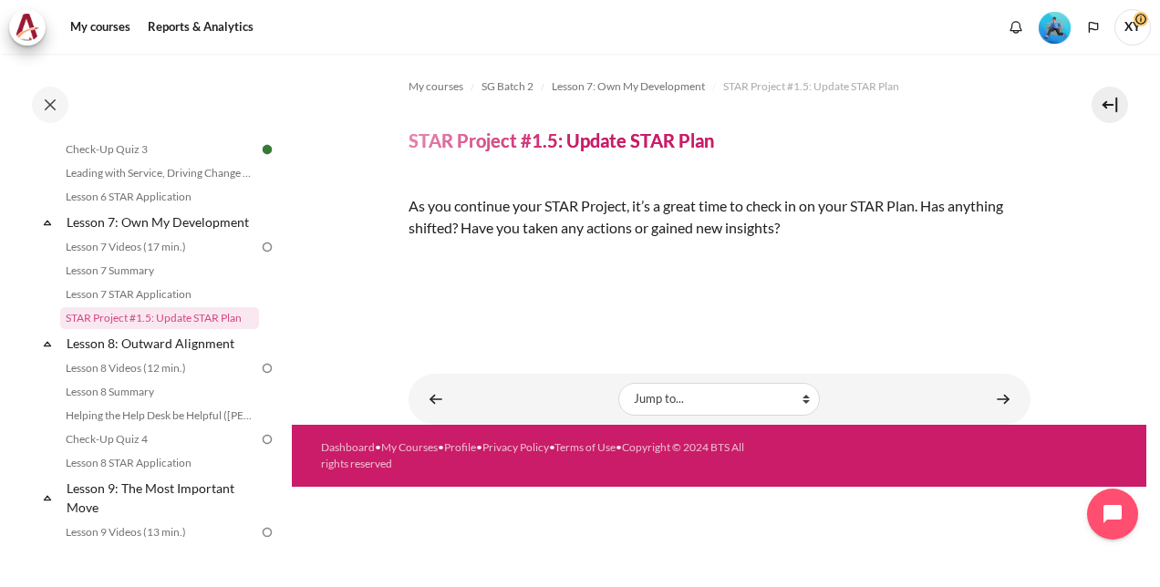
scroll to position [222, 0]
click at [408, 259] on img "Content" at bounding box center [408, 259] width 0 height 0
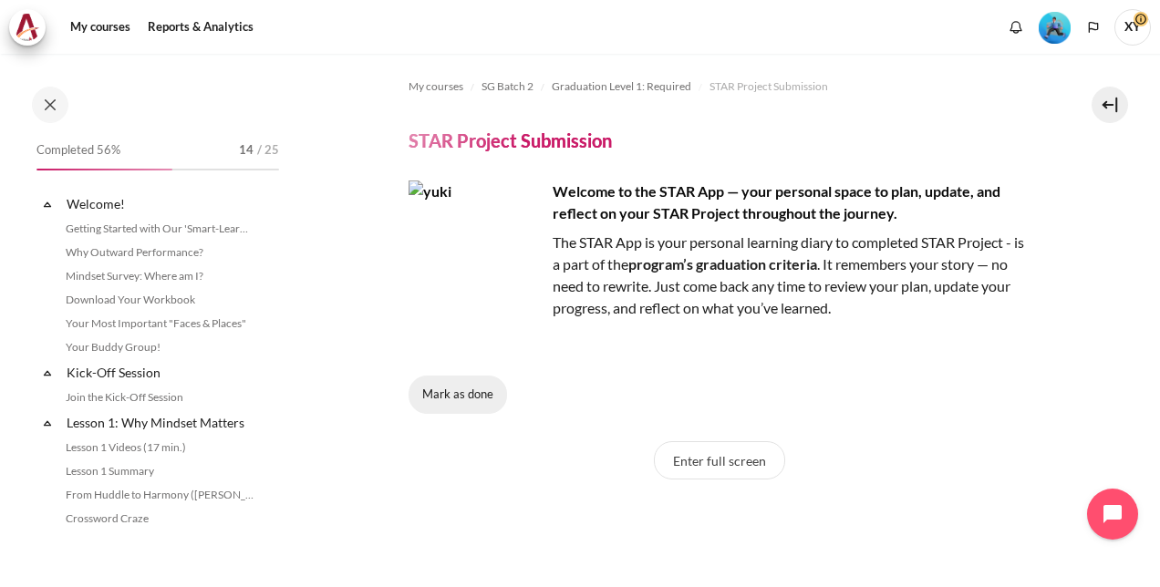
scroll to position [1811, 0]
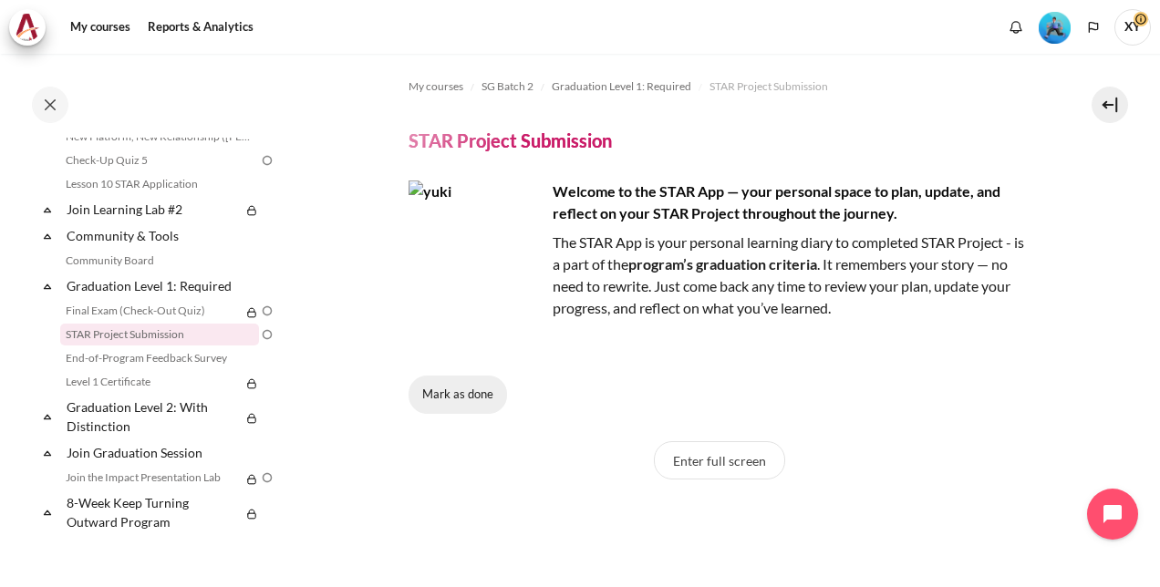
click at [476, 390] on button "Mark as done" at bounding box center [457, 395] width 98 height 38
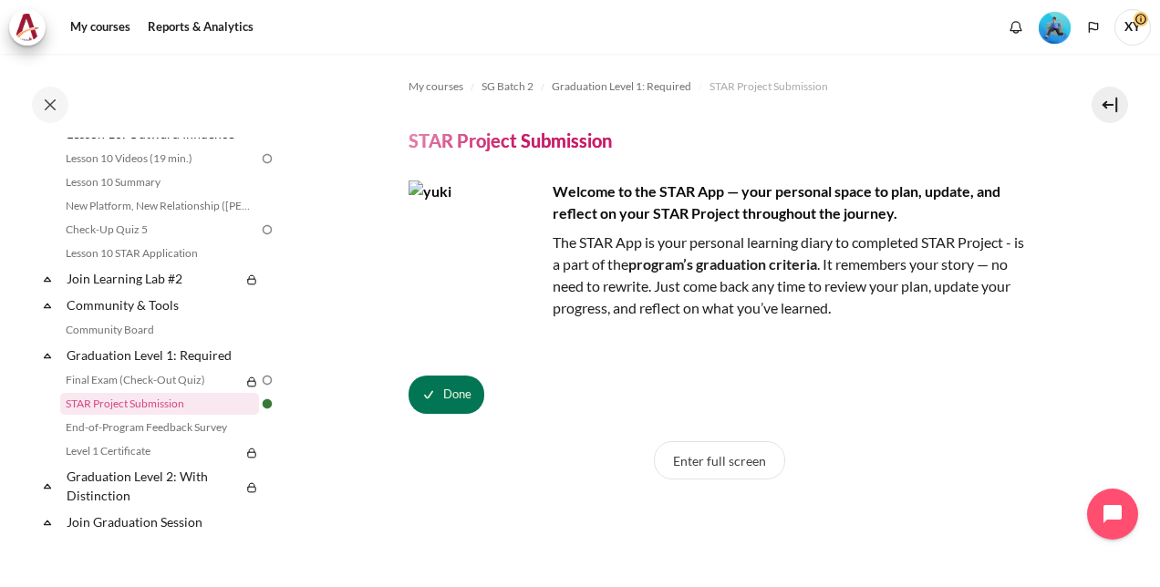
scroll to position [1537, 0]
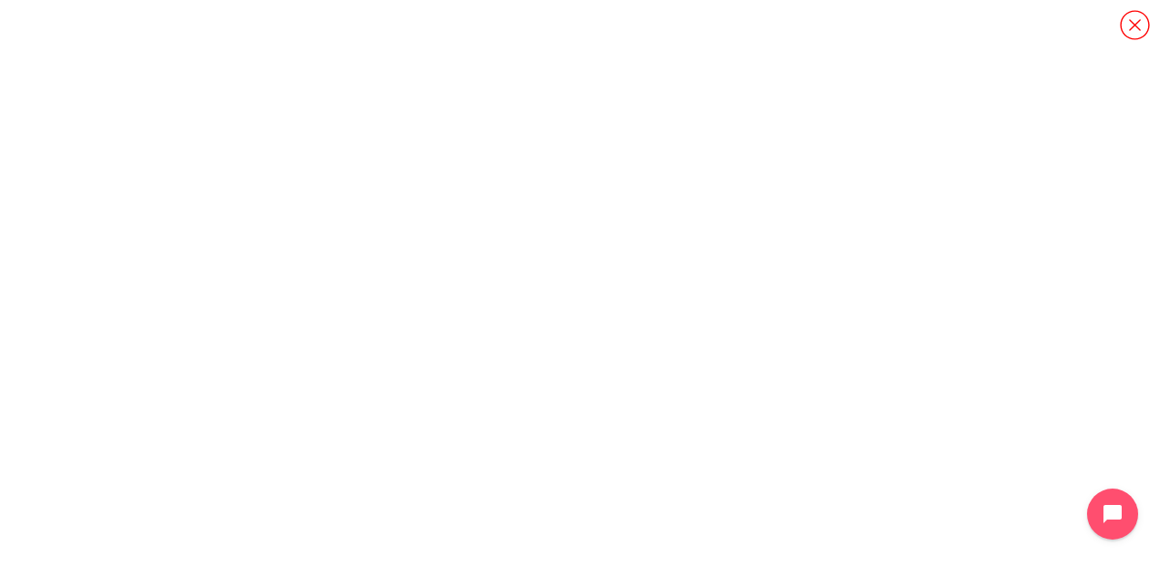
click at [1139, 26] on icon "Content" at bounding box center [1135, 25] width 32 height 32
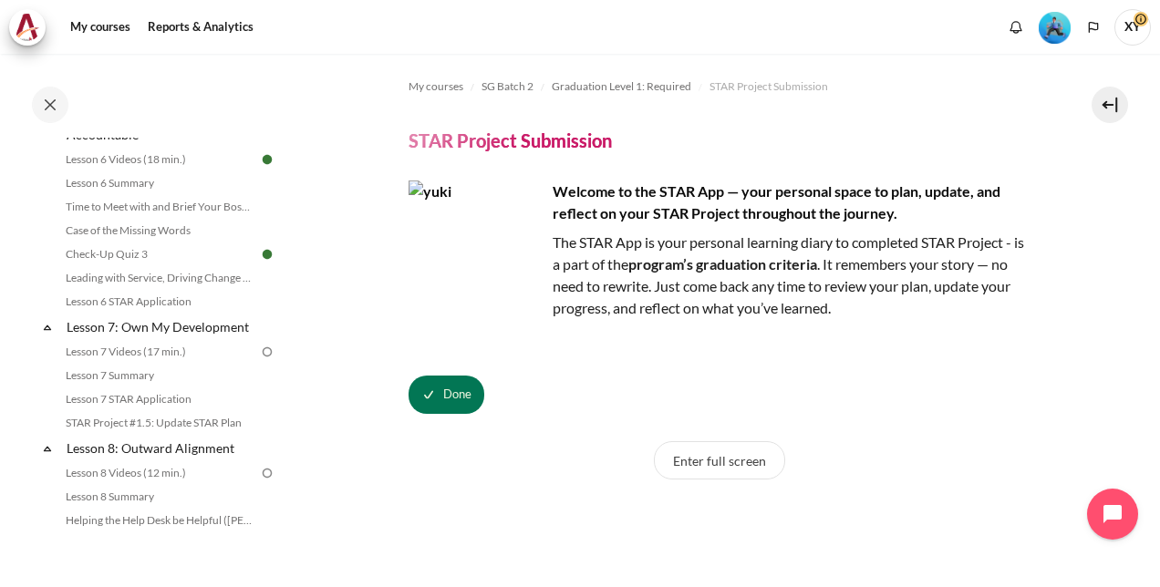
scroll to position [1172, 0]
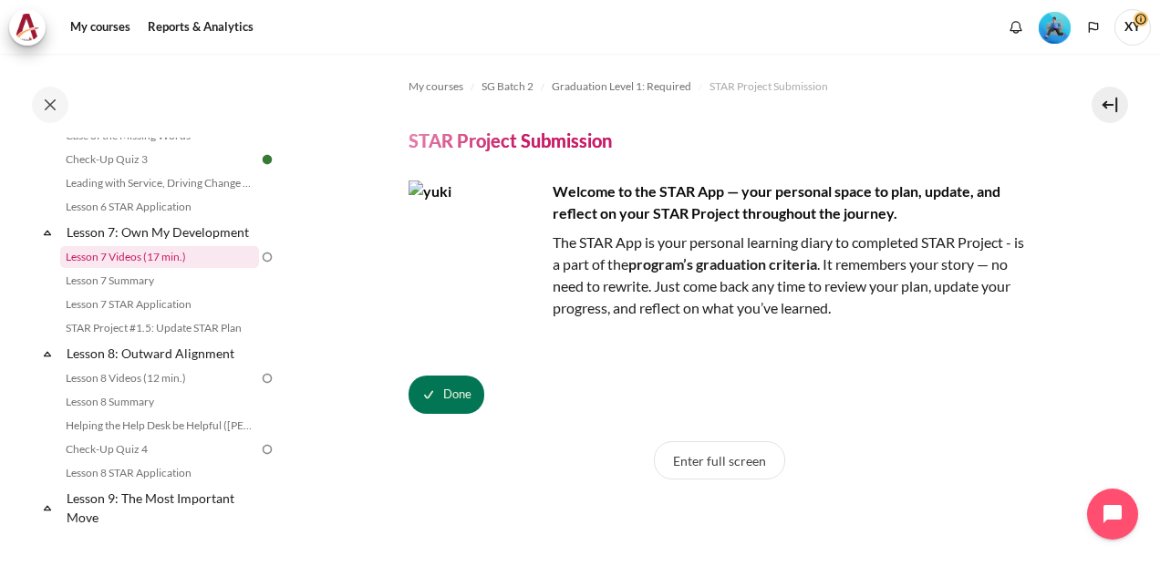
click at [195, 268] on link "Lesson 7 Videos (17 min.)" at bounding box center [159, 257] width 199 height 22
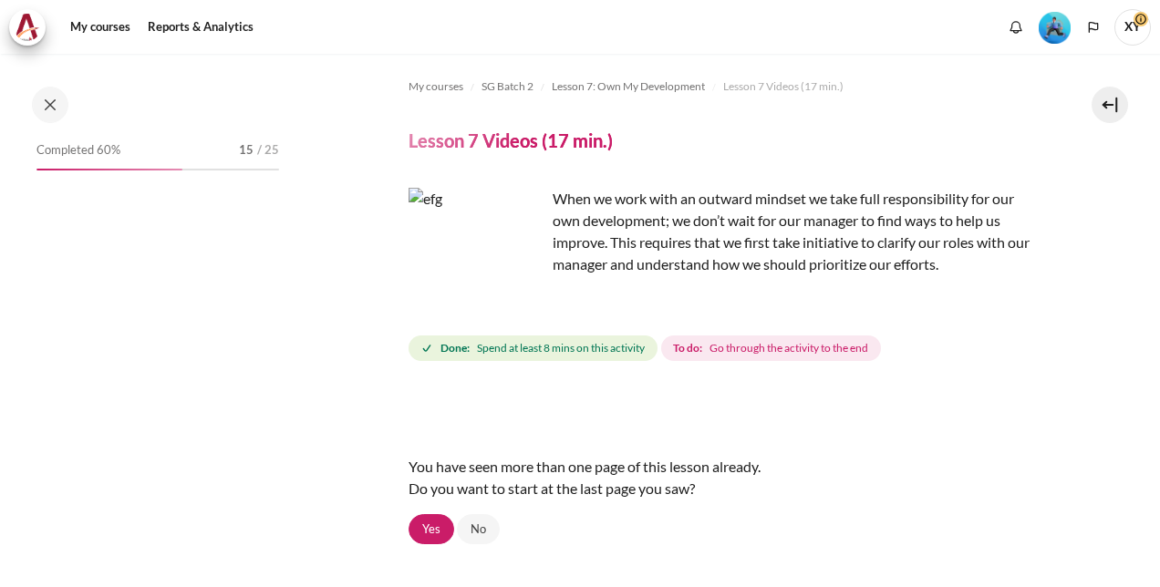
scroll to position [1111, 0]
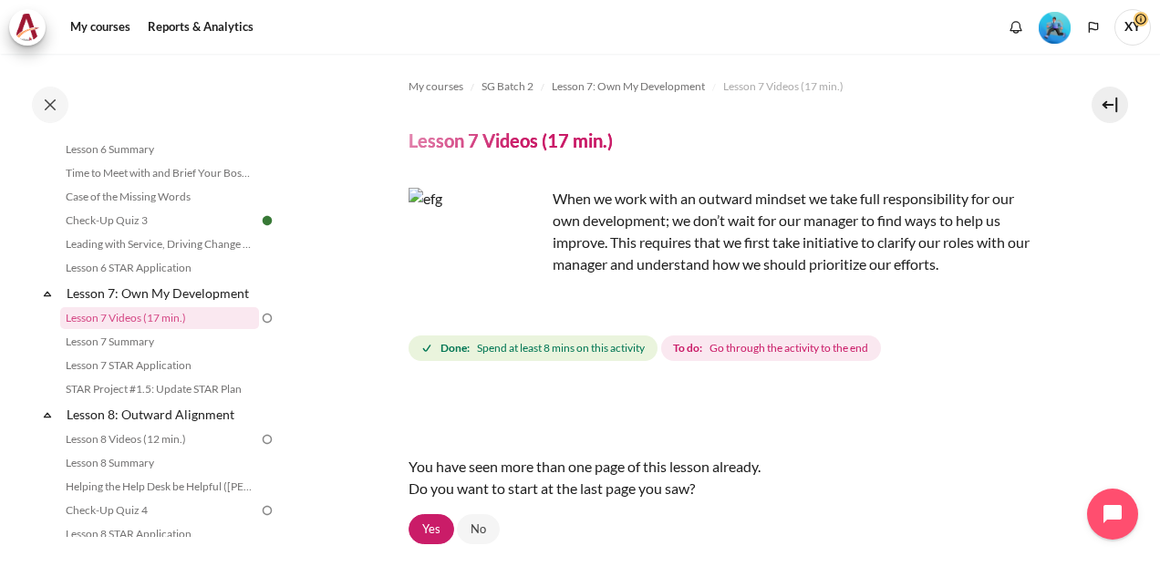
click at [773, 346] on span "Go through the activity to the end" at bounding box center [788, 348] width 159 height 16
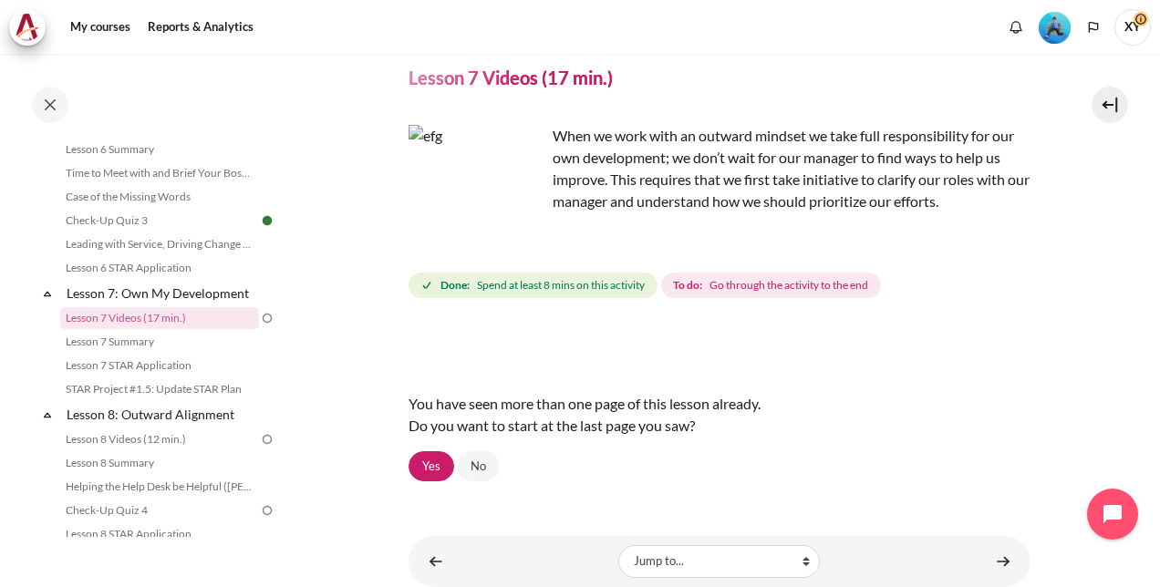
scroll to position [124, 0]
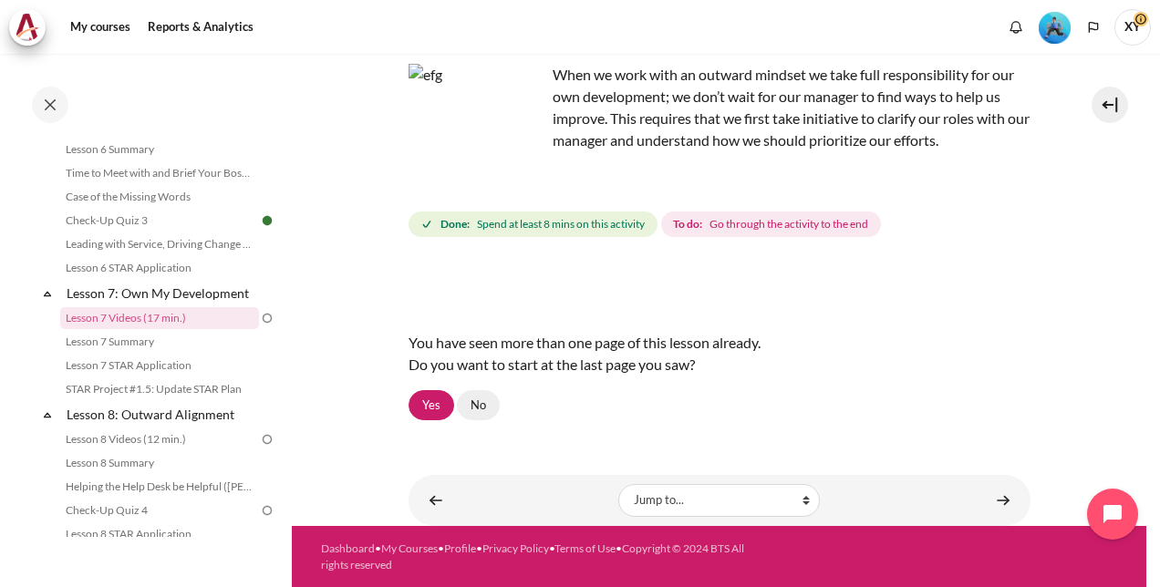
click at [472, 407] on link "No" at bounding box center [478, 405] width 43 height 31
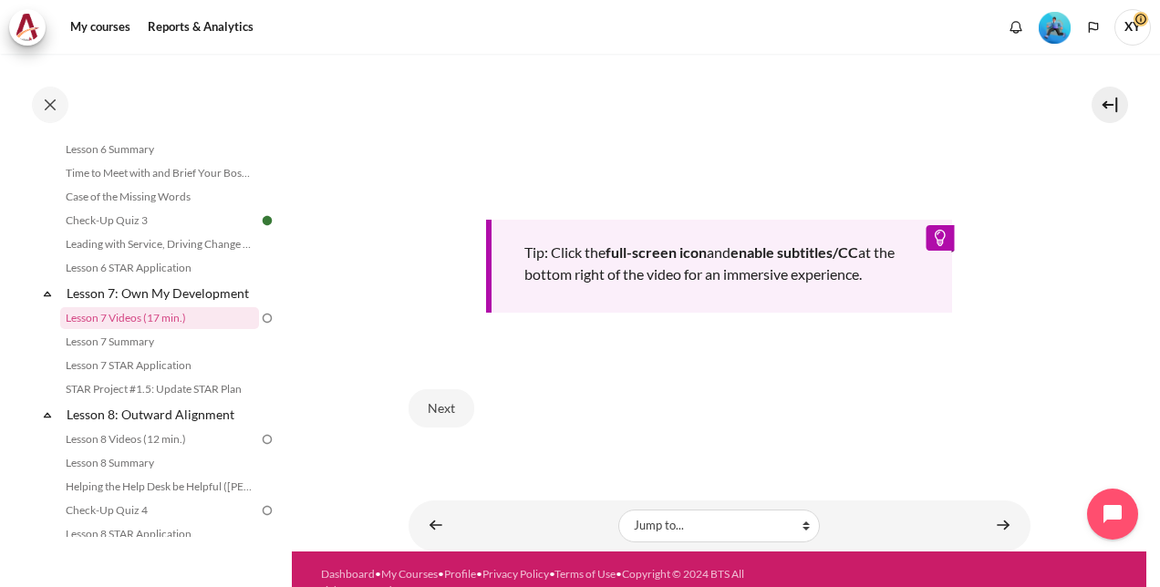
scroll to position [800, 0]
